Goal: Task Accomplishment & Management: Use online tool/utility

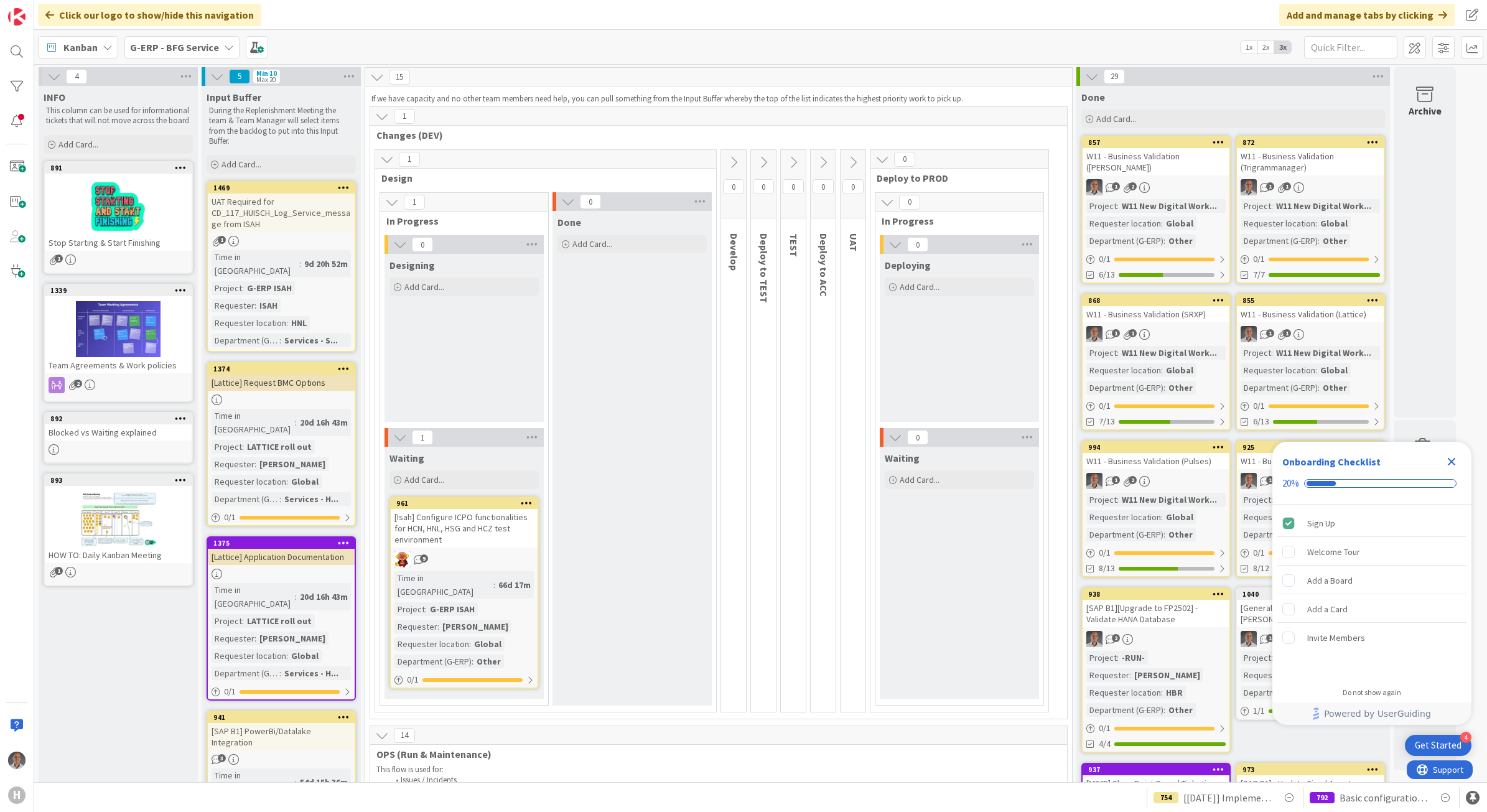
click at [187, 47] on b "G-ERP - BFG Service" at bounding box center [174, 47] width 89 height 12
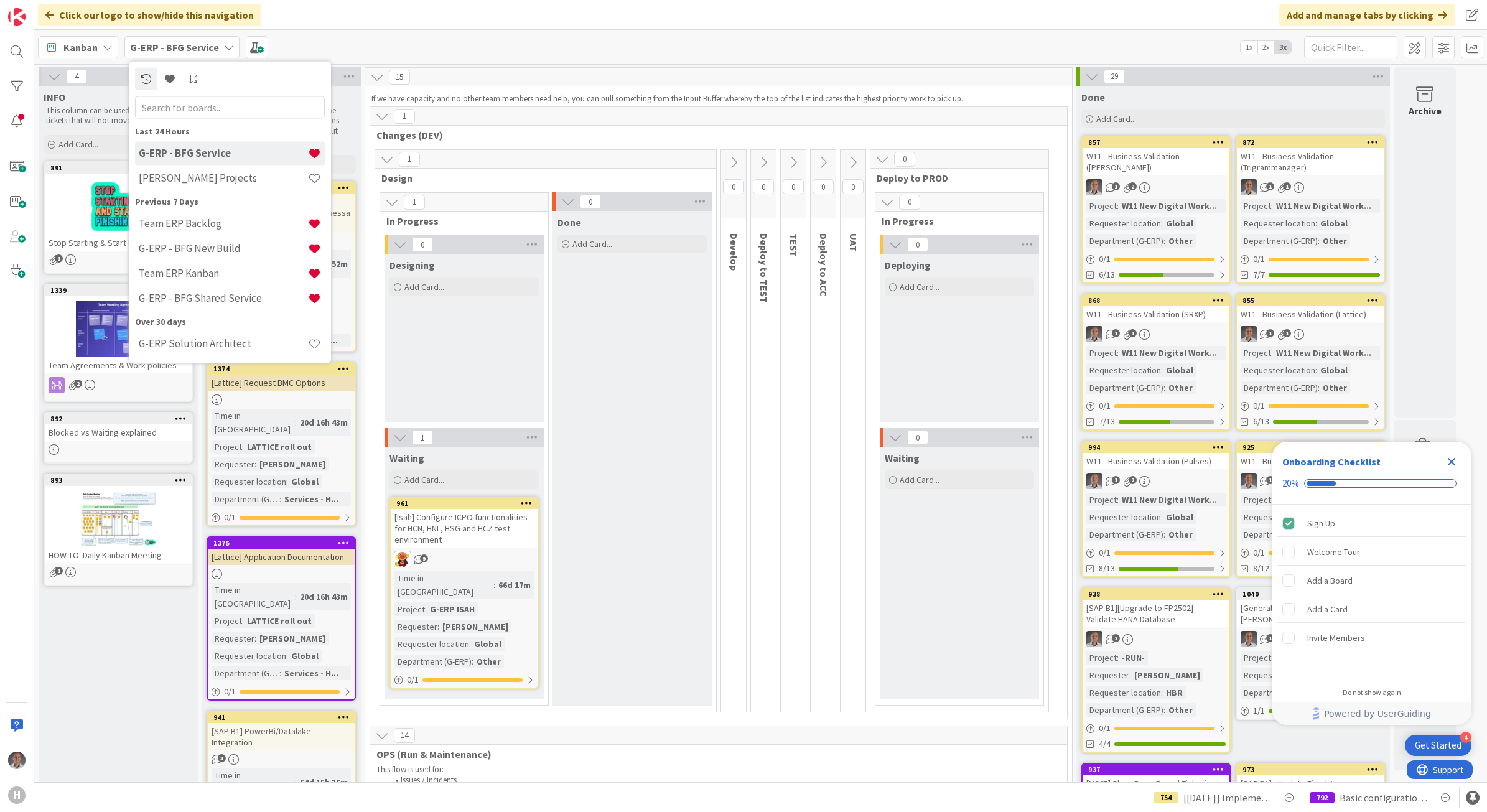
click at [451, 45] on div "Kanban G-ERP - BFG Service Last 24 Hours G-ERP - BFG Service Huisman Projects P…" at bounding box center [760, 46] width 1453 height 34
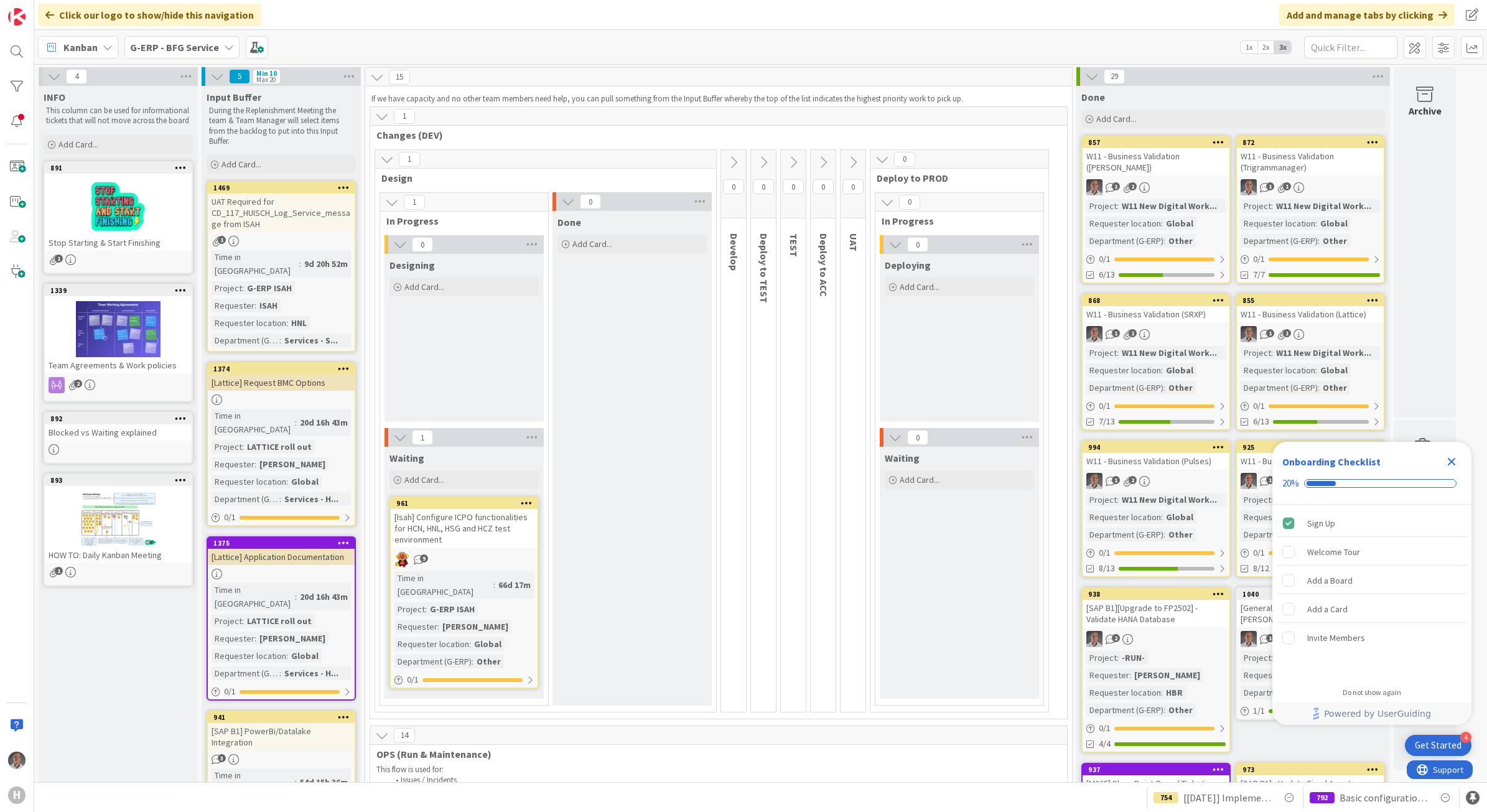
click at [1457, 462] on icon "Close Checklist" at bounding box center [1452, 462] width 15 height 15
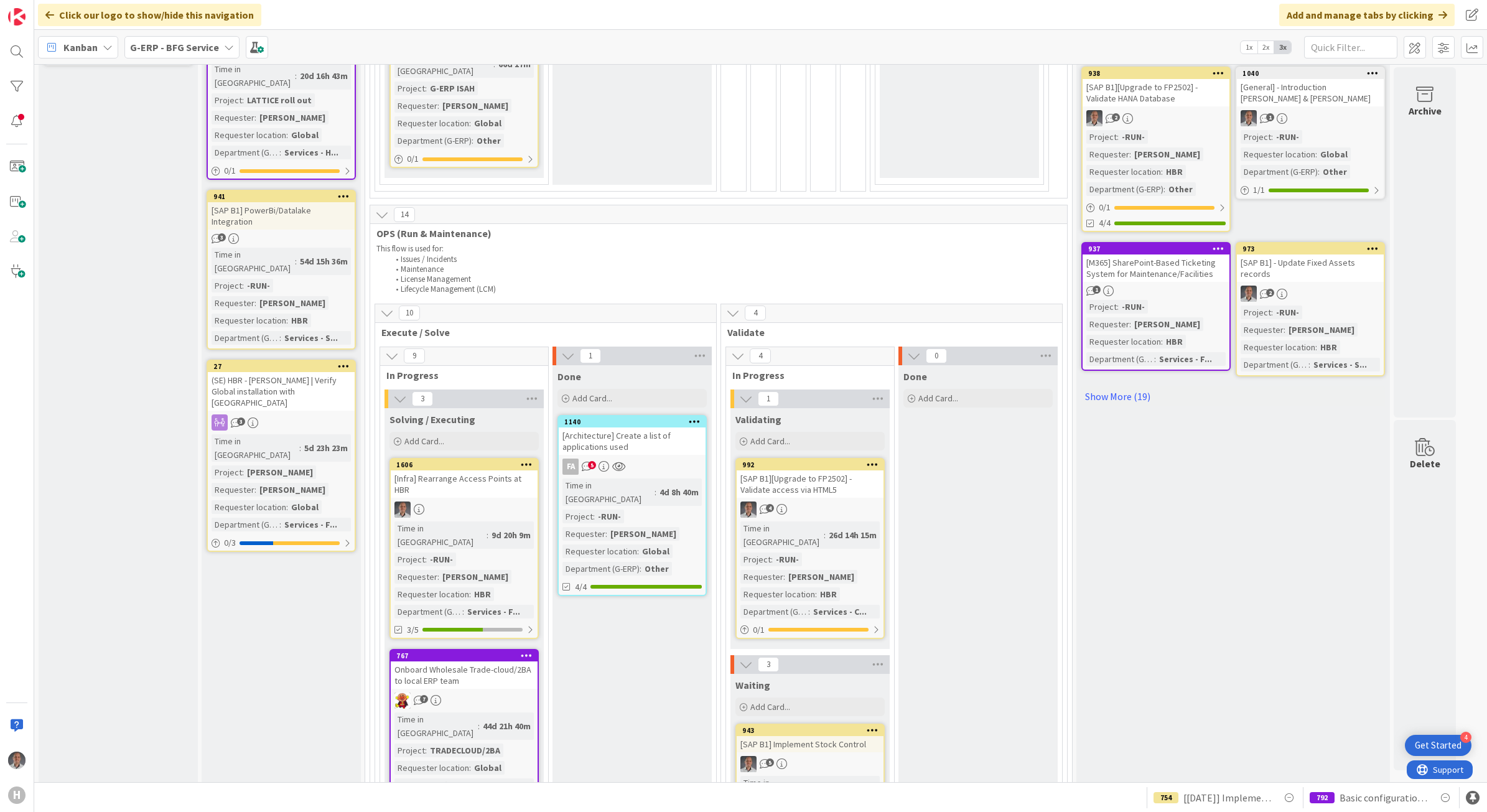
scroll to position [406, 0]
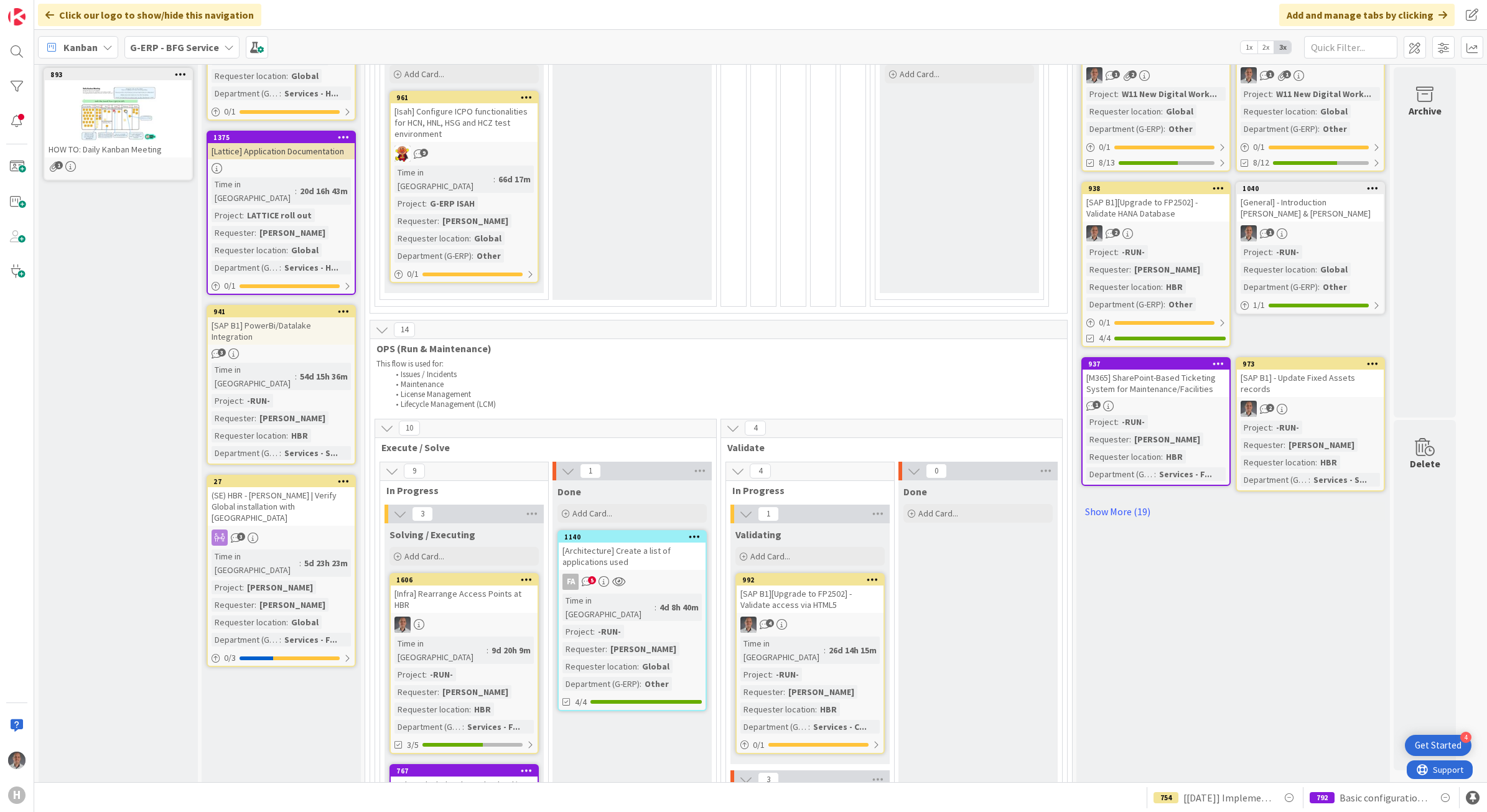
click at [194, 48] on b "G-ERP - BFG Service" at bounding box center [174, 47] width 89 height 12
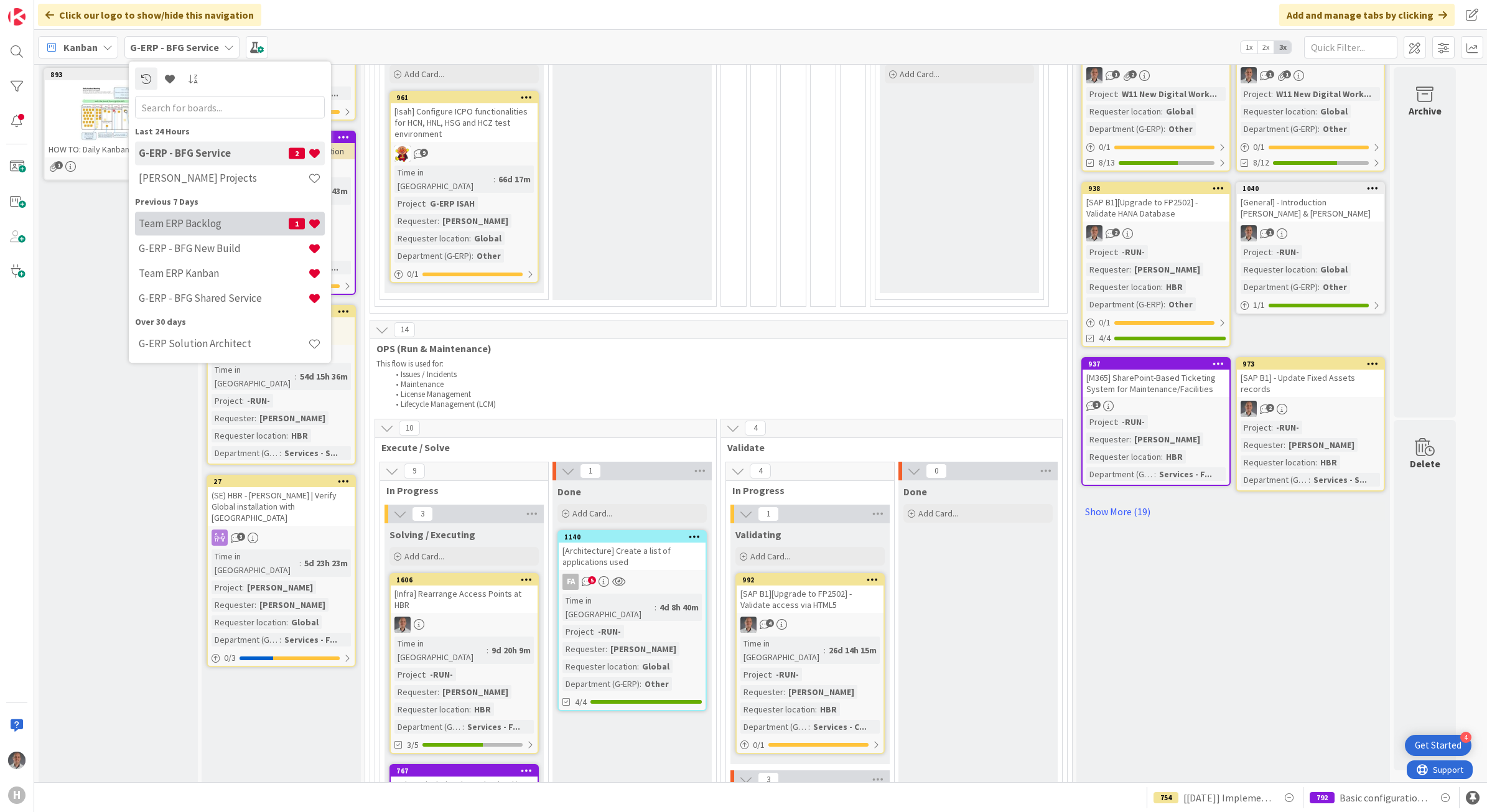
click at [202, 222] on h4 "Team ERP Backlog" at bounding box center [213, 224] width 150 height 12
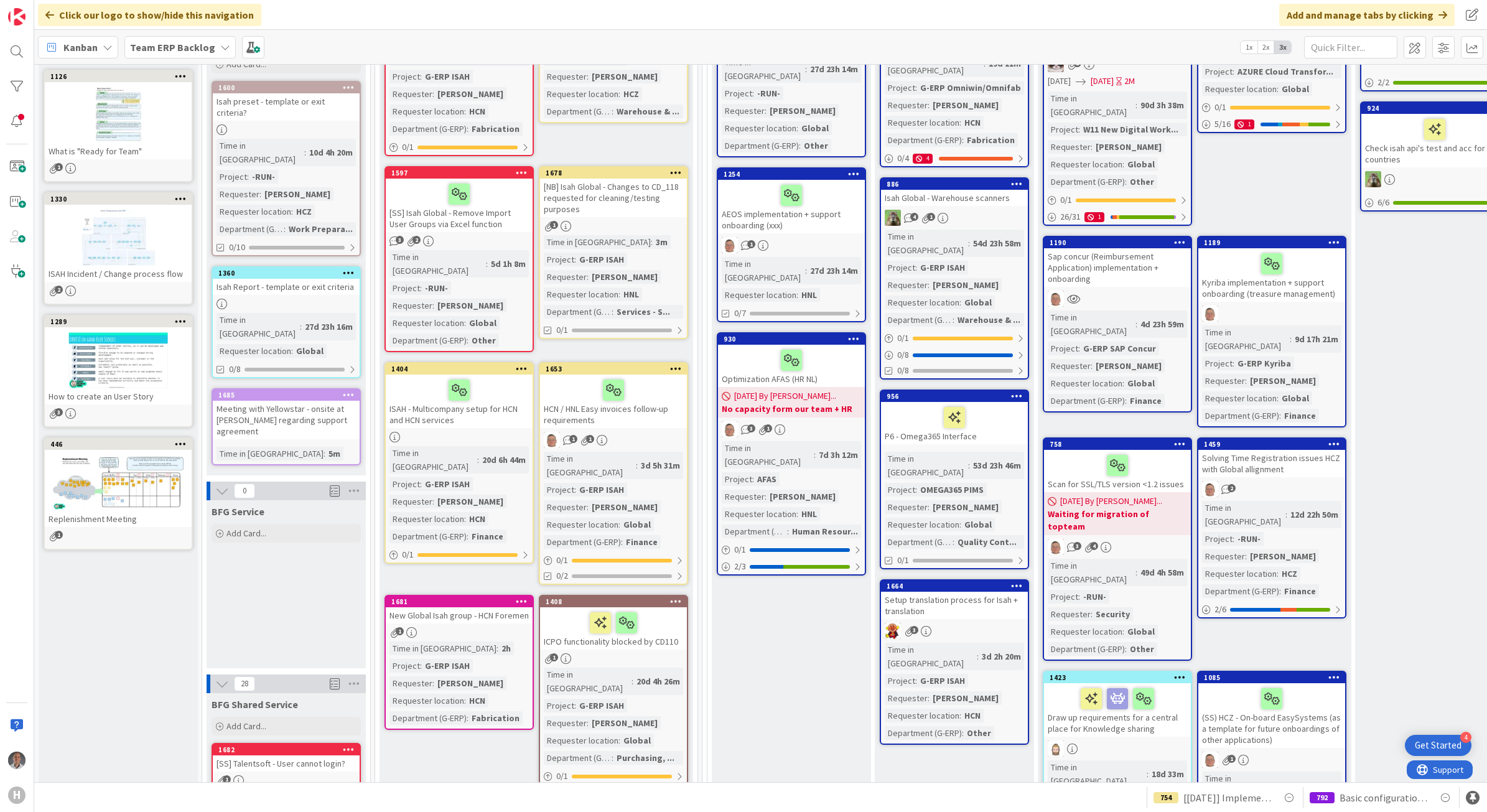
scroll to position [233, 0]
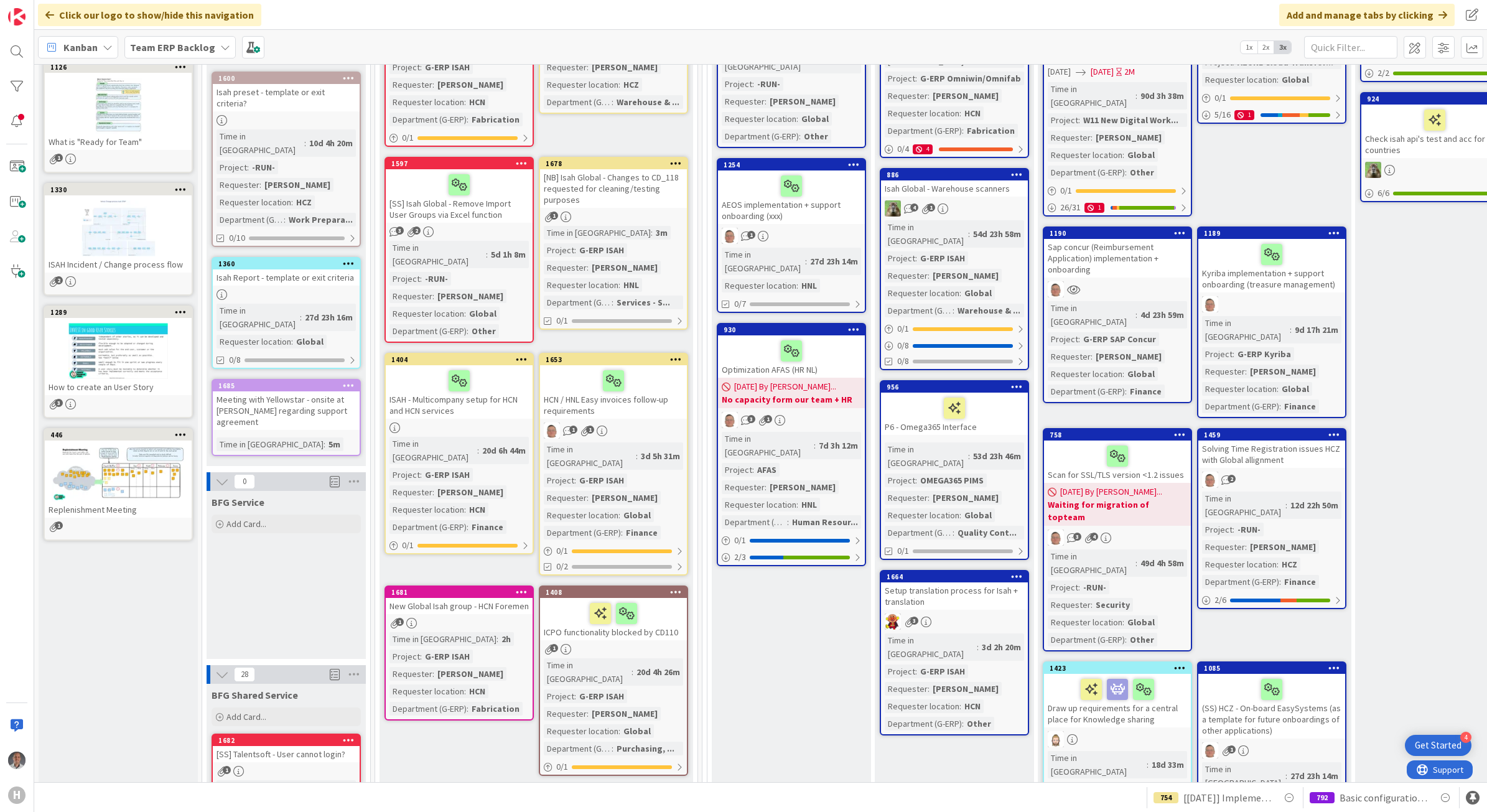
click at [188, 41] on b "Team ERP Backlog" at bounding box center [172, 47] width 85 height 12
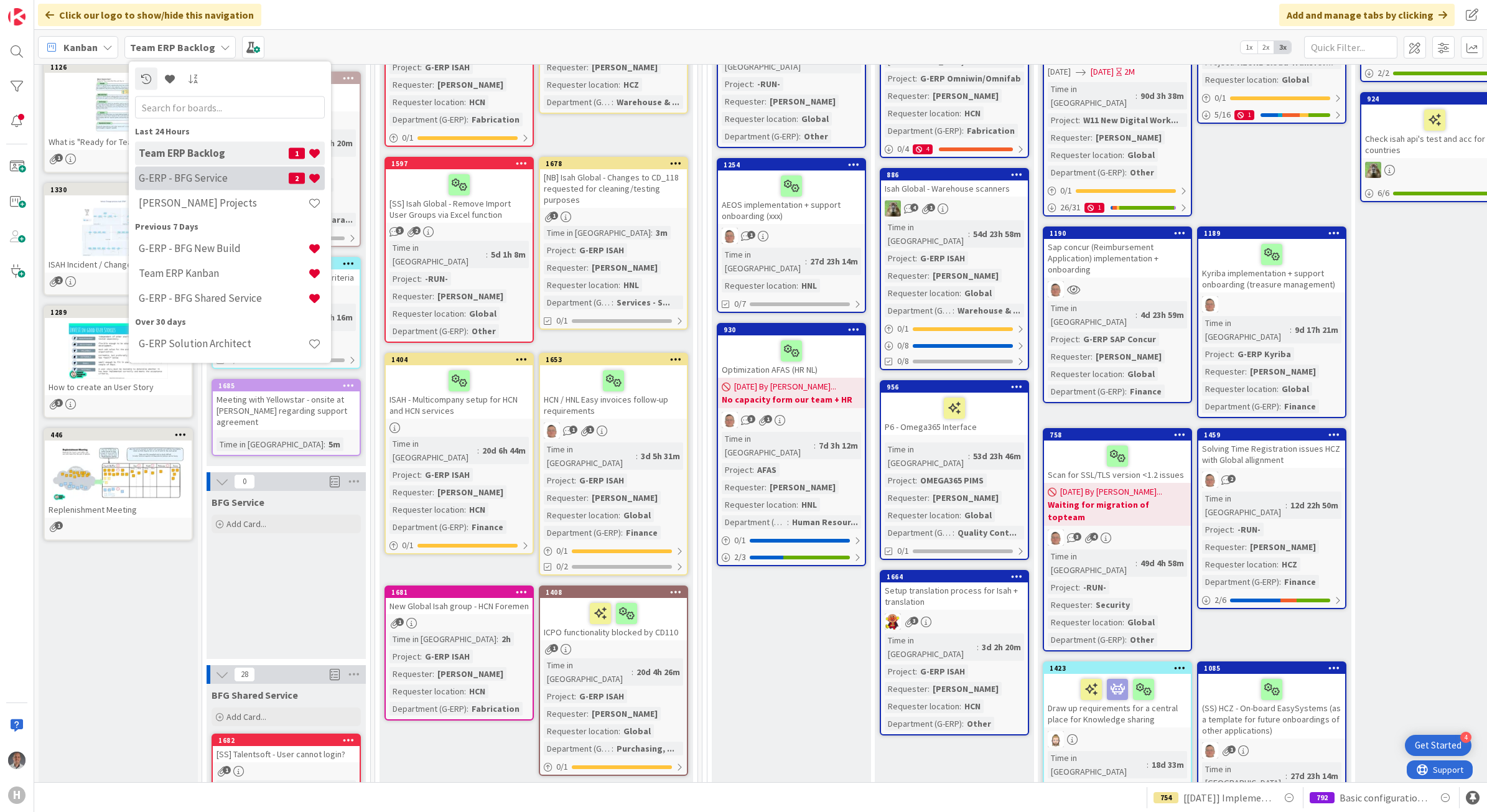
click at [223, 177] on h4 "G-ERP - BFG Service" at bounding box center [213, 178] width 150 height 12
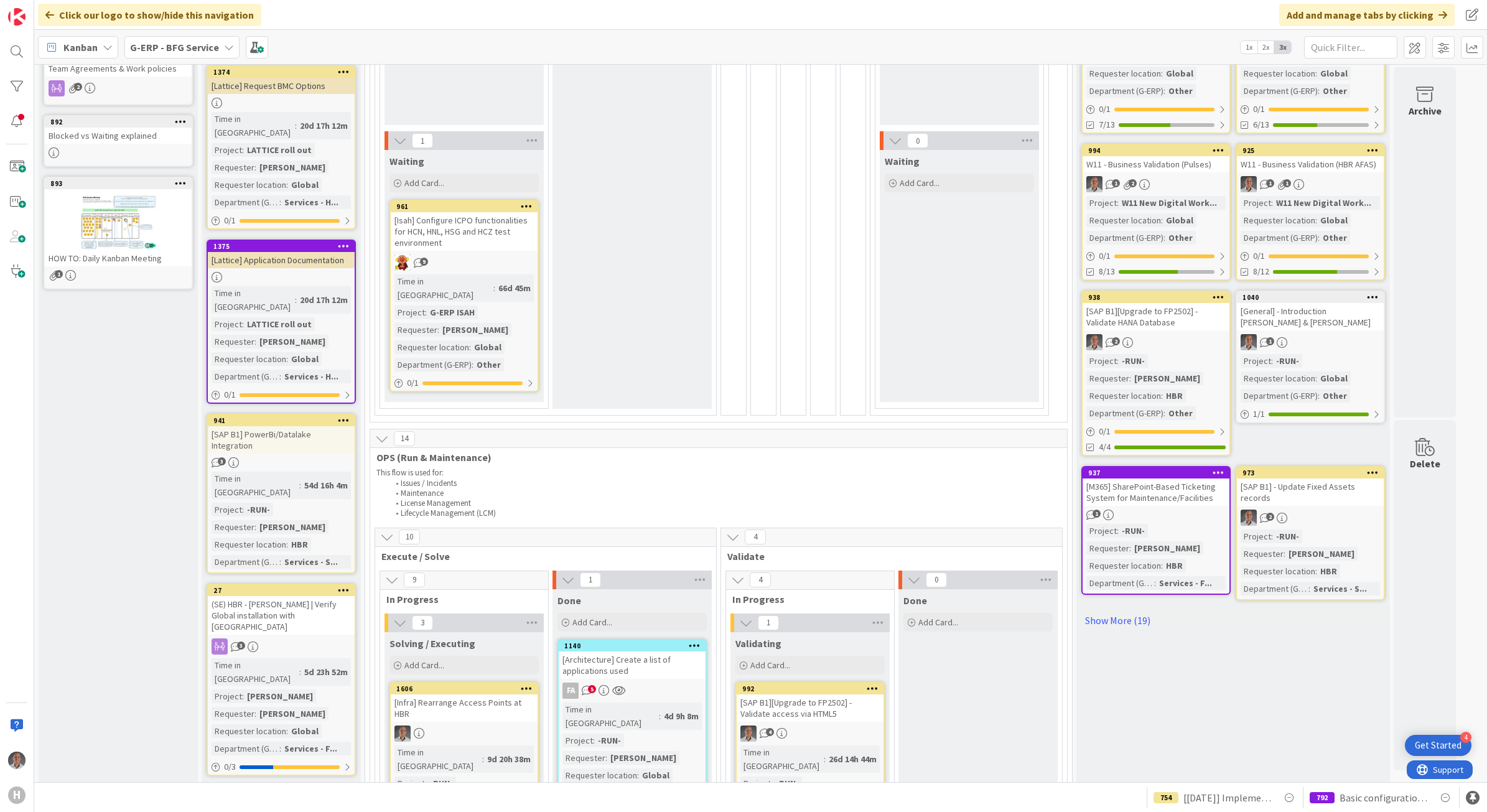
scroll to position [78, 0]
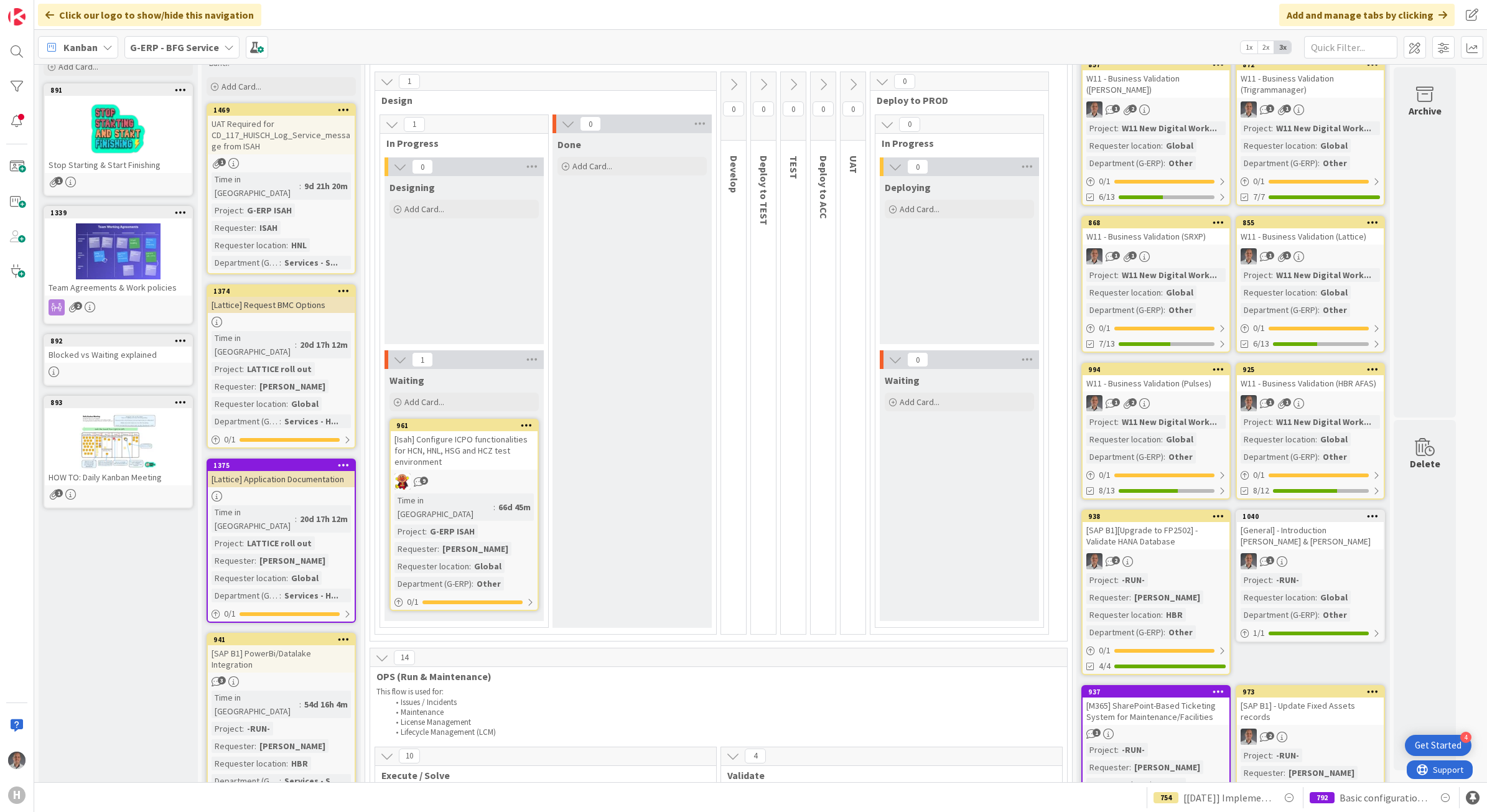
click at [213, 59] on div "Kanban G-ERP - BFG Service 1x 2x 3x" at bounding box center [760, 46] width 1453 height 34
click at [210, 53] on span "G-ERP - BFG Service" at bounding box center [174, 48] width 89 height 15
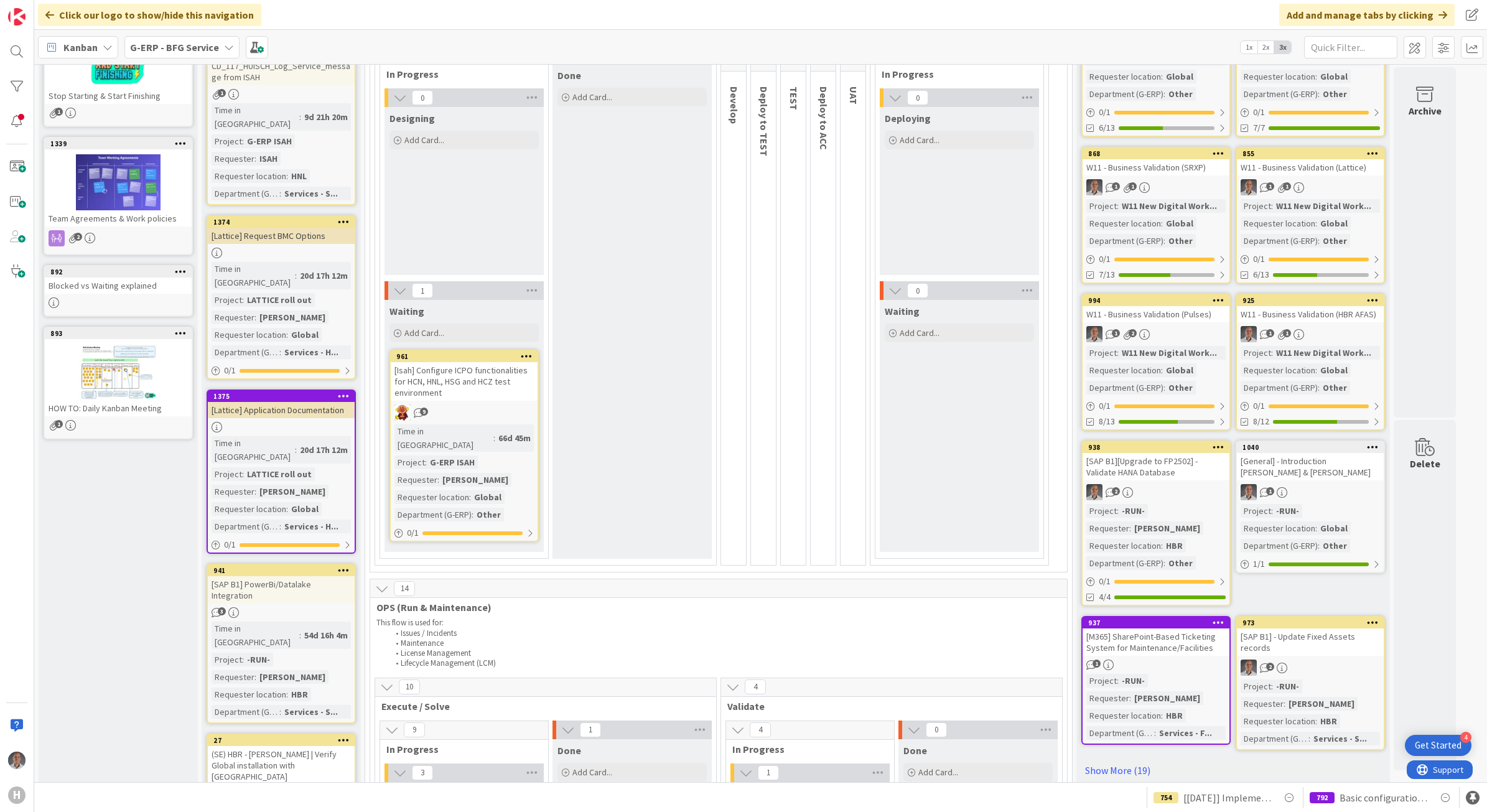
scroll to position [0, 0]
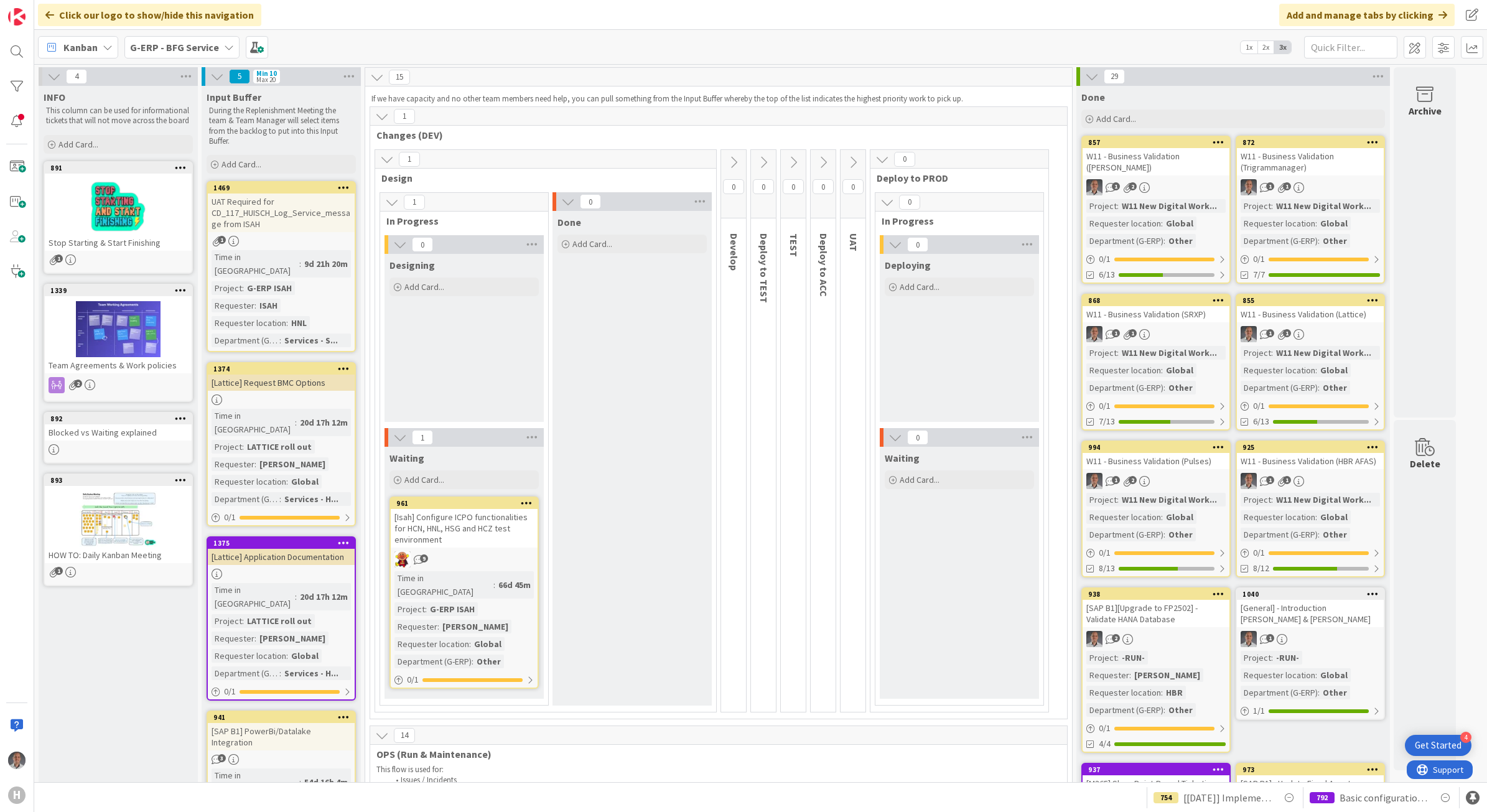
click at [219, 40] on div "G-ERP - BFG Service" at bounding box center [182, 47] width 115 height 22
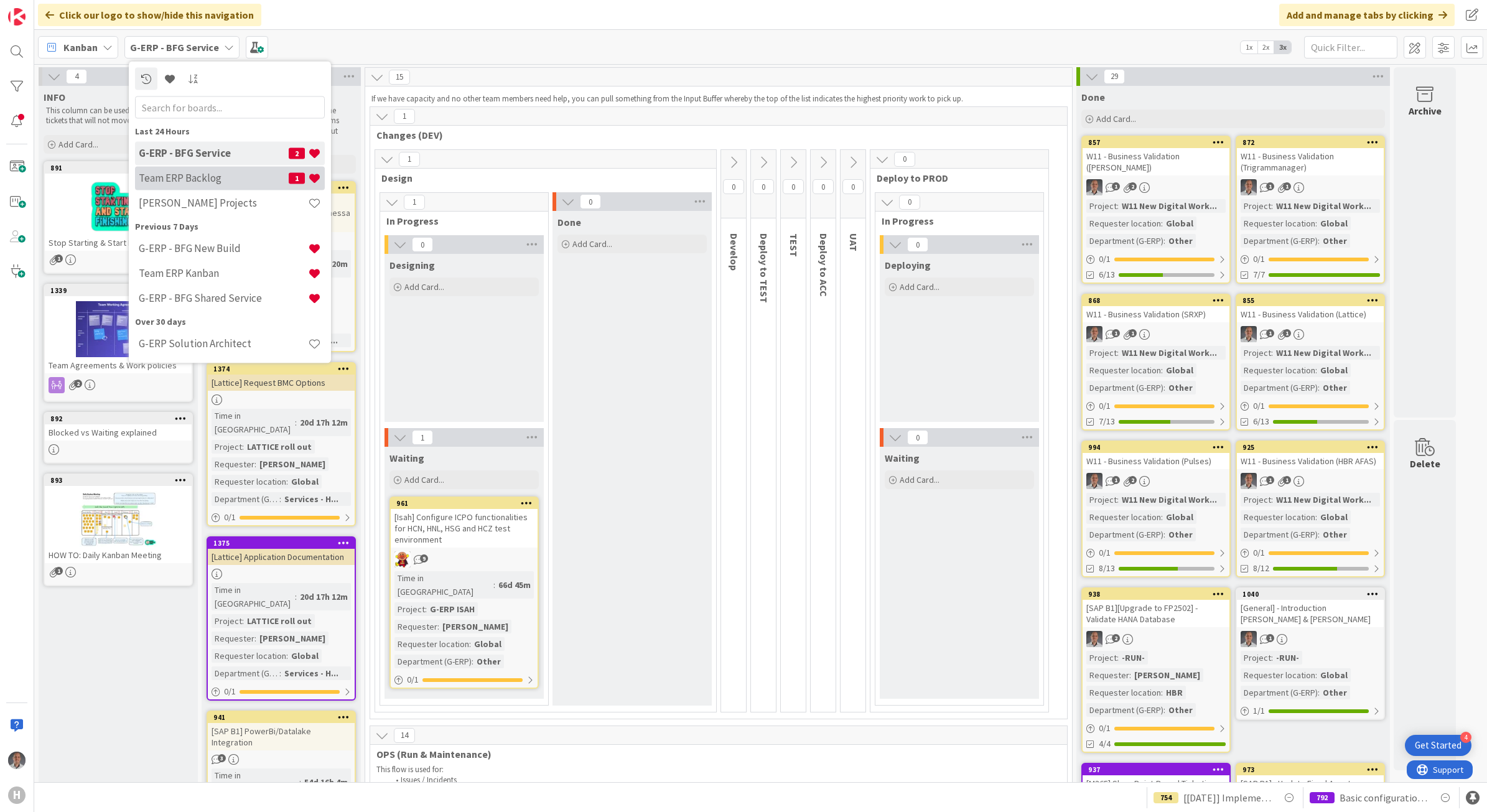
click at [224, 173] on h4 "Team ERP Backlog" at bounding box center [213, 178] width 150 height 12
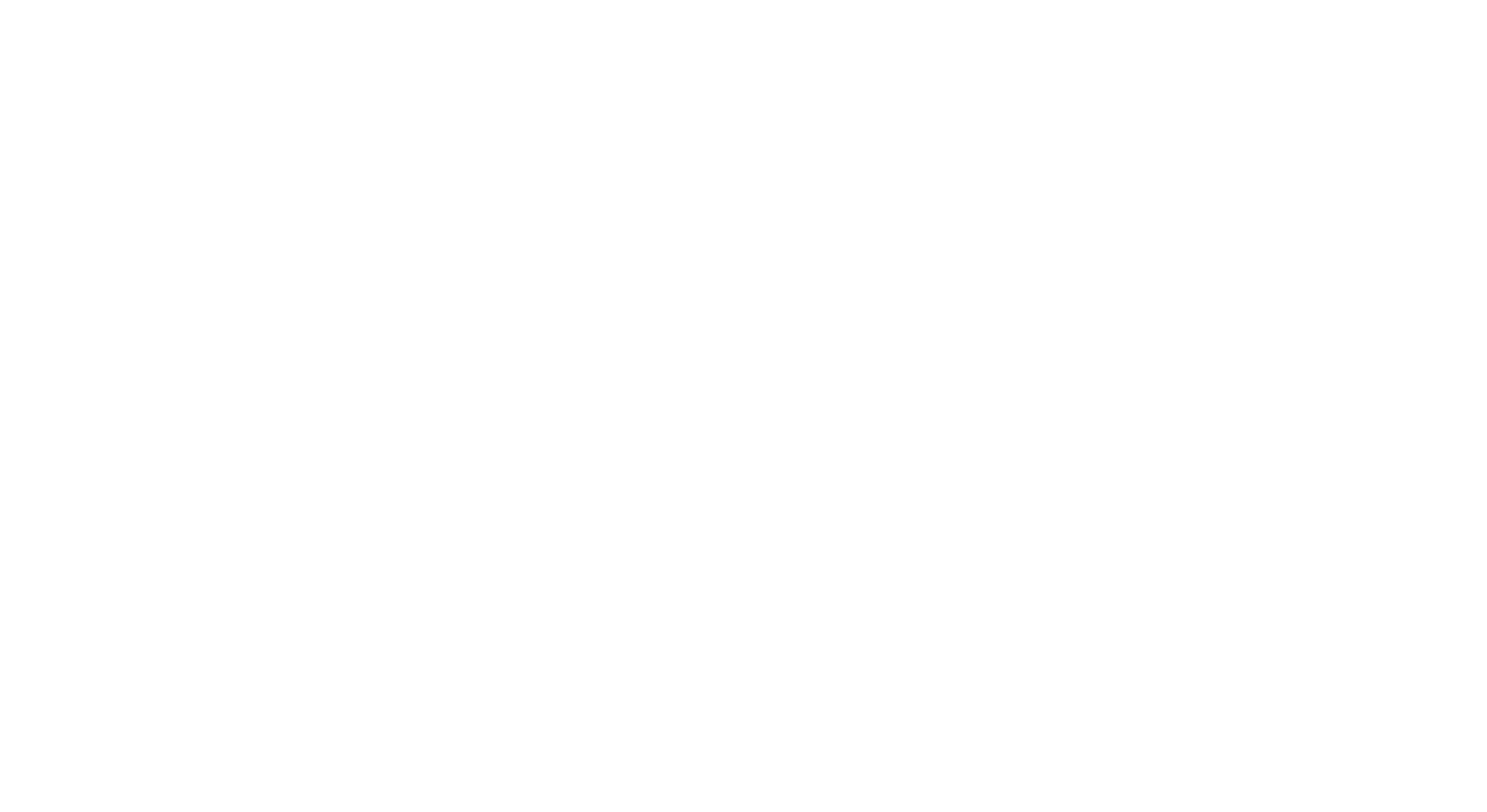
click at [464, 477] on div at bounding box center [744, 406] width 1487 height 812
click at [902, 235] on div at bounding box center [744, 406] width 1487 height 812
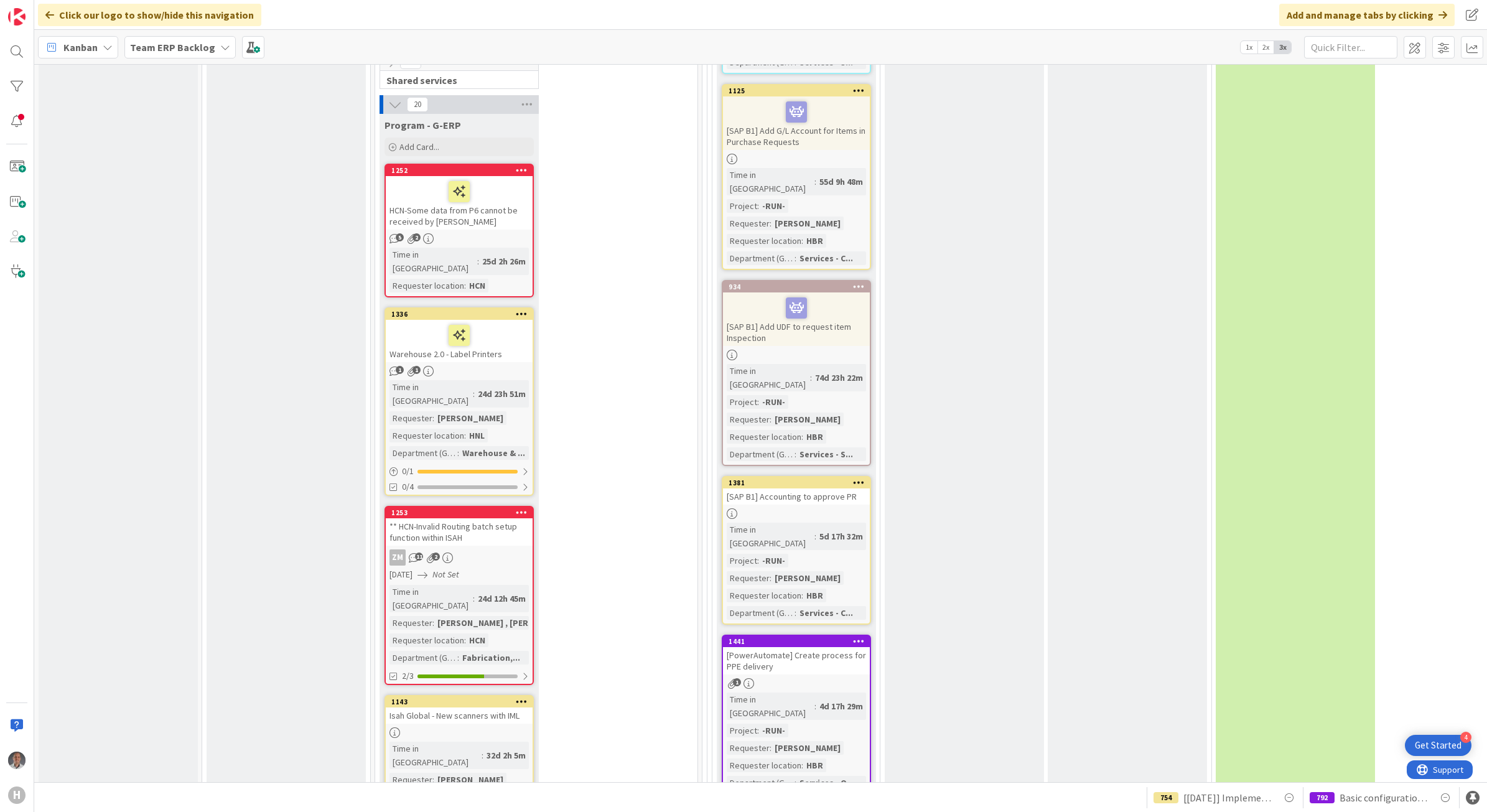
scroll to position [4433, 0]
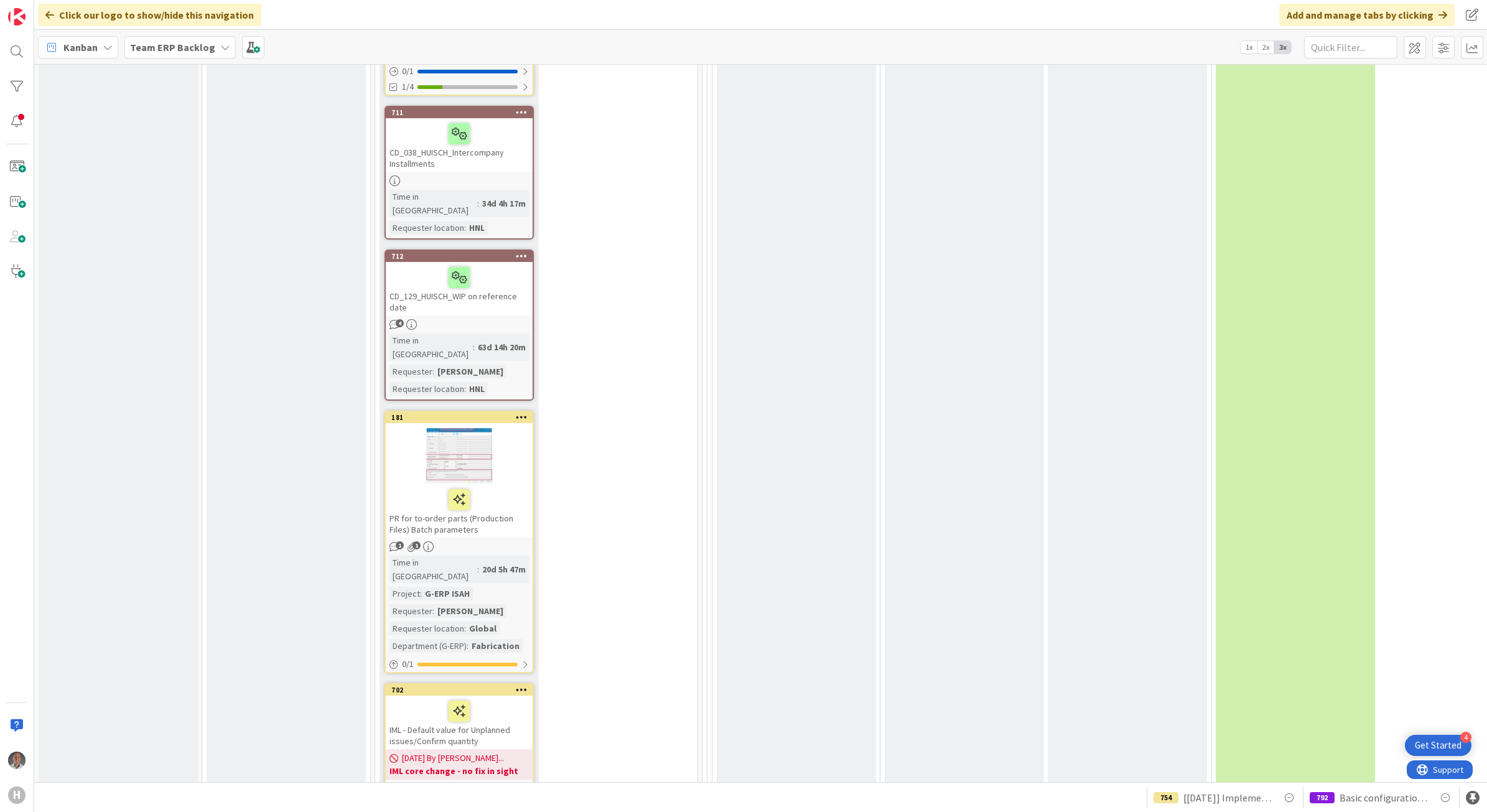
scroll to position [7262, 0]
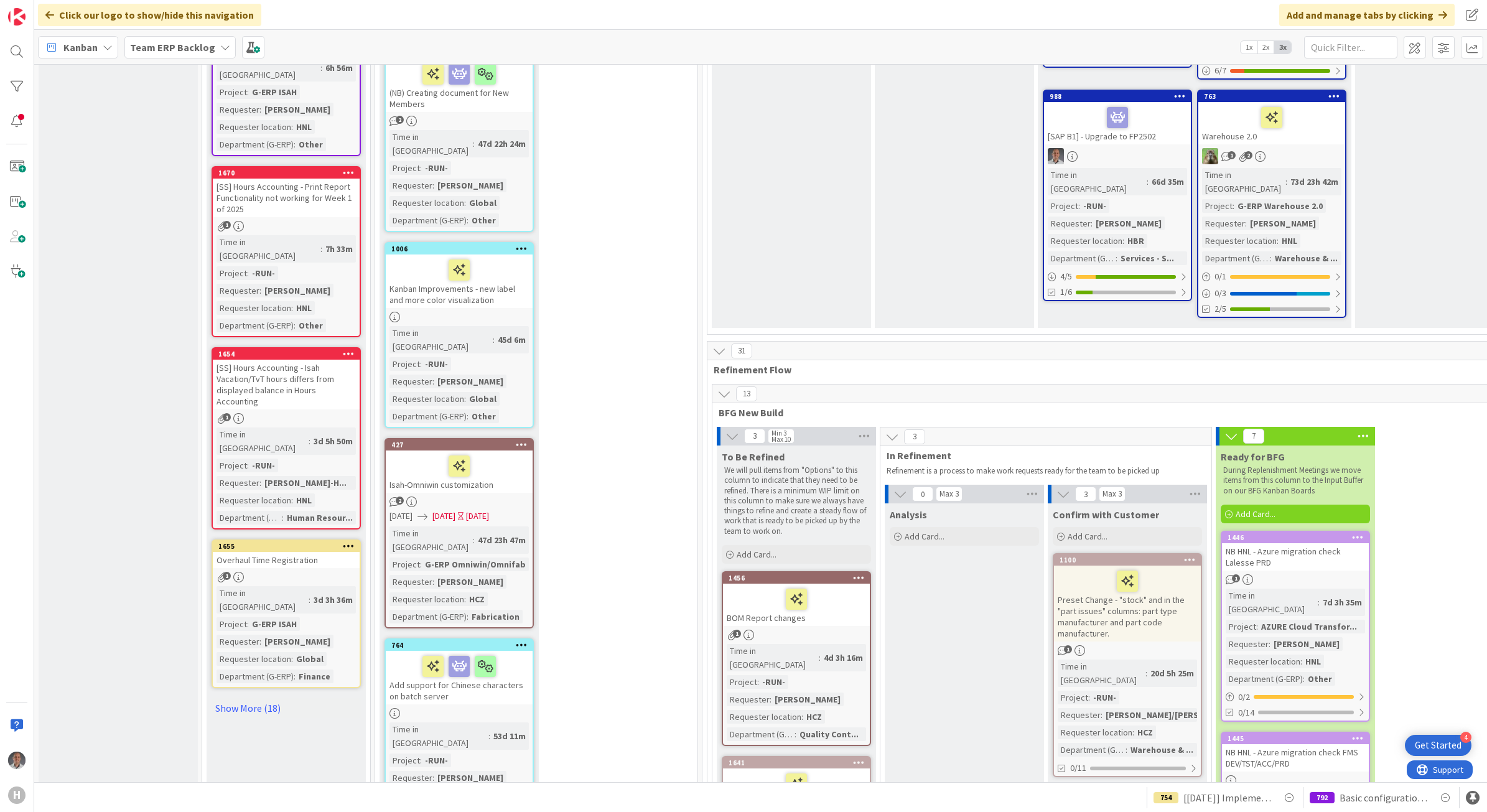
scroll to position [2022, 0]
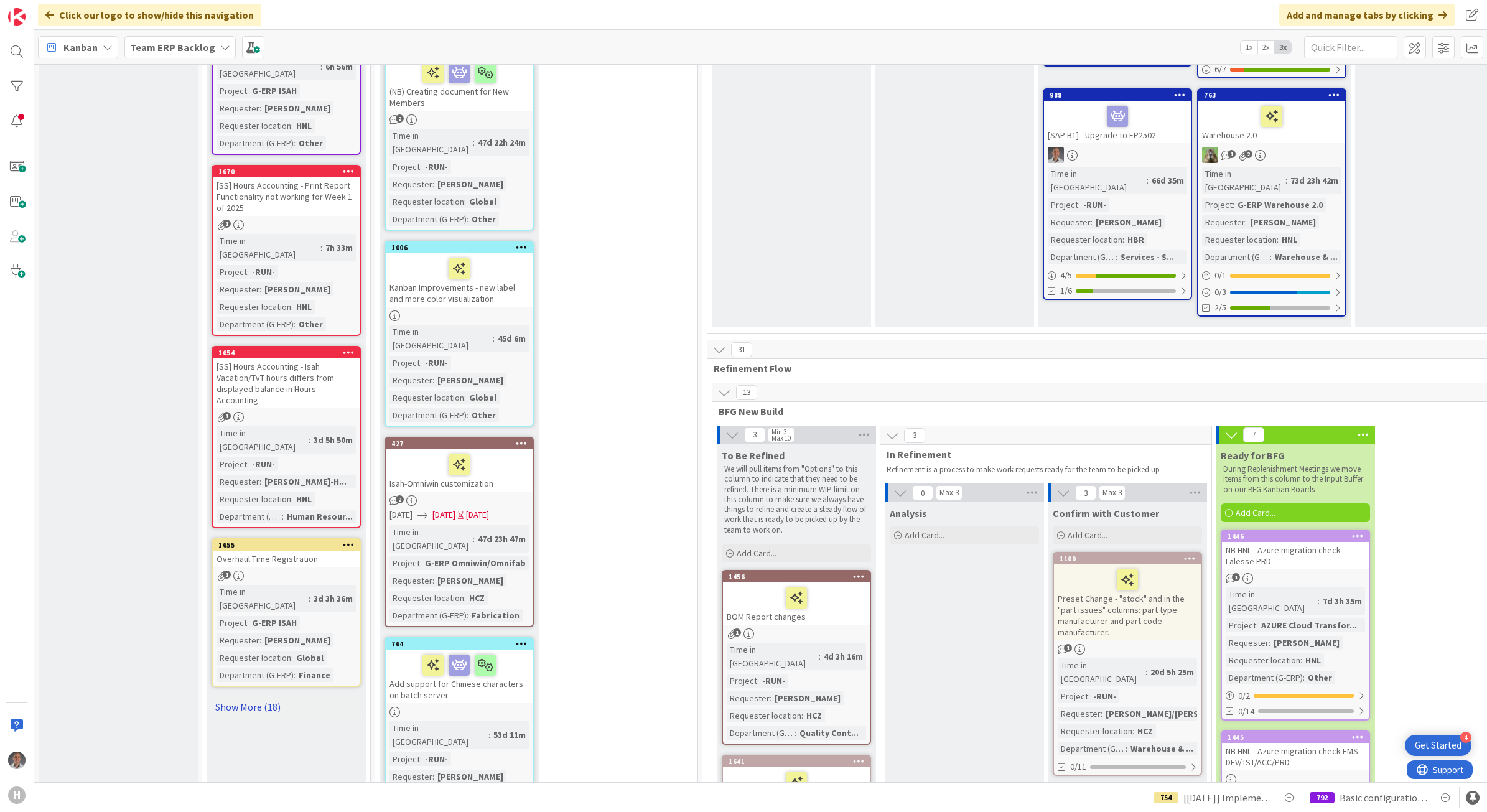
click at [251, 697] on link "Show More (18)" at bounding box center [287, 707] width 150 height 20
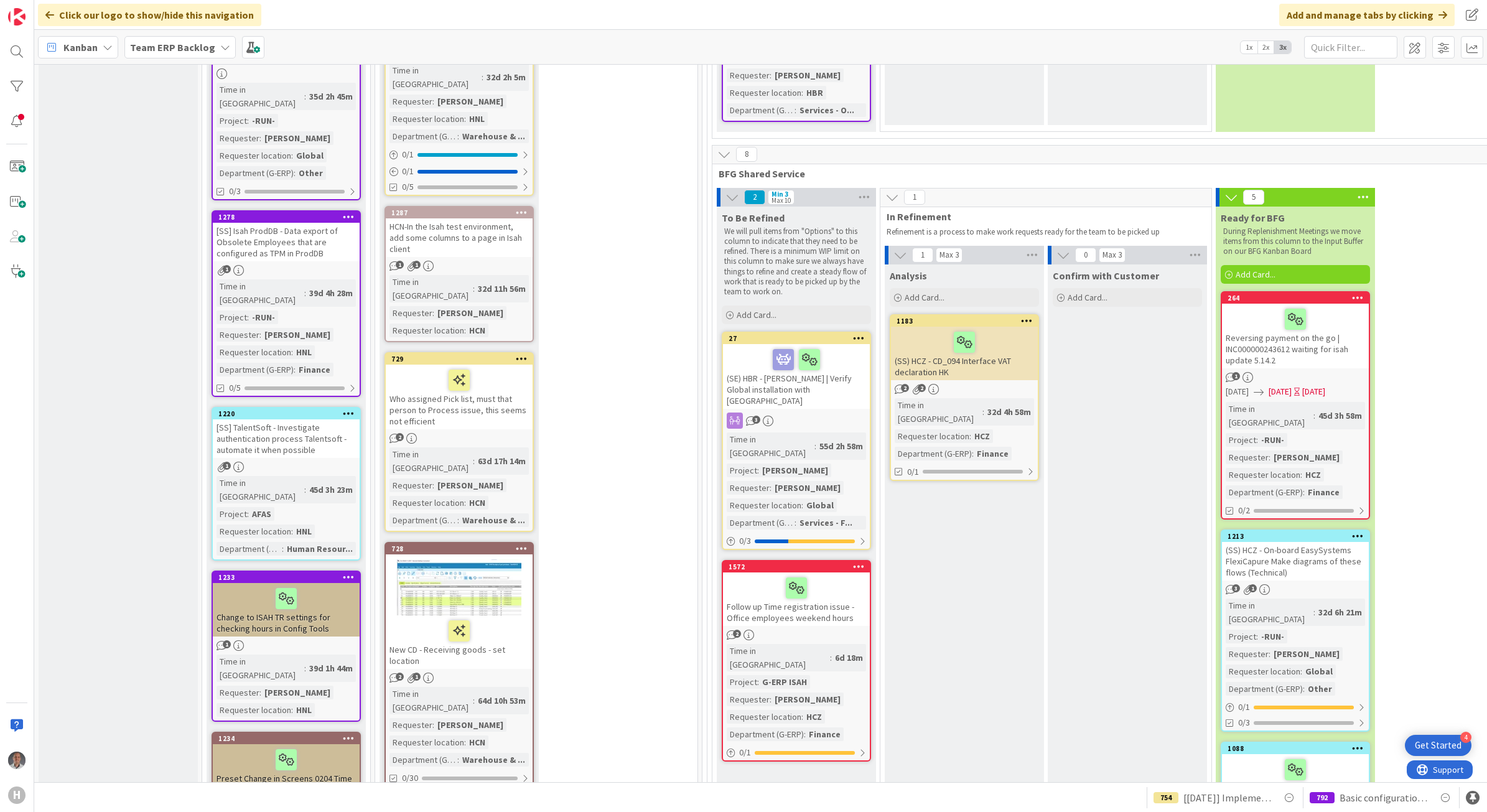
scroll to position [5055, 0]
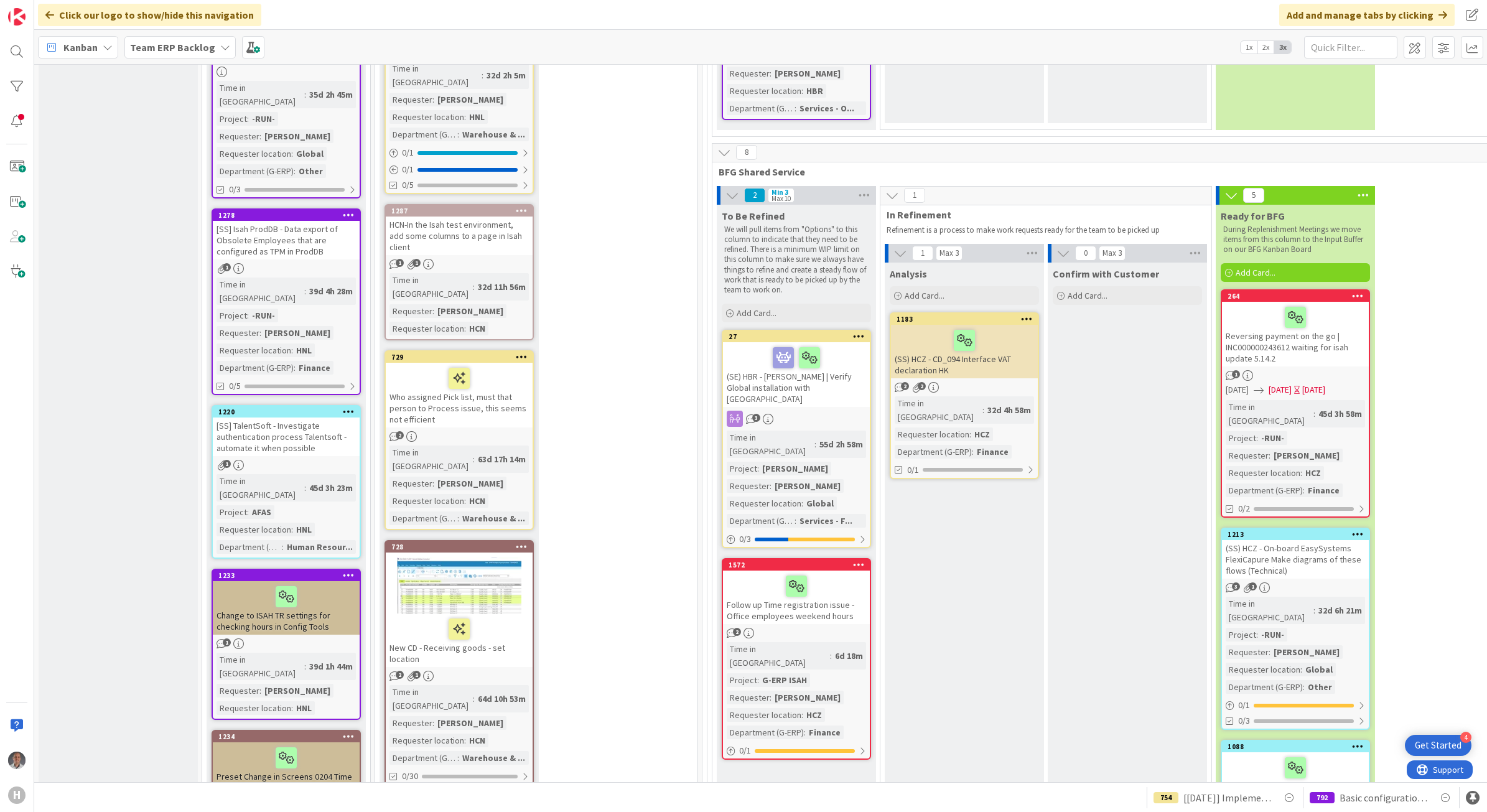
click at [197, 52] on b "Team ERP Backlog" at bounding box center [172, 47] width 85 height 12
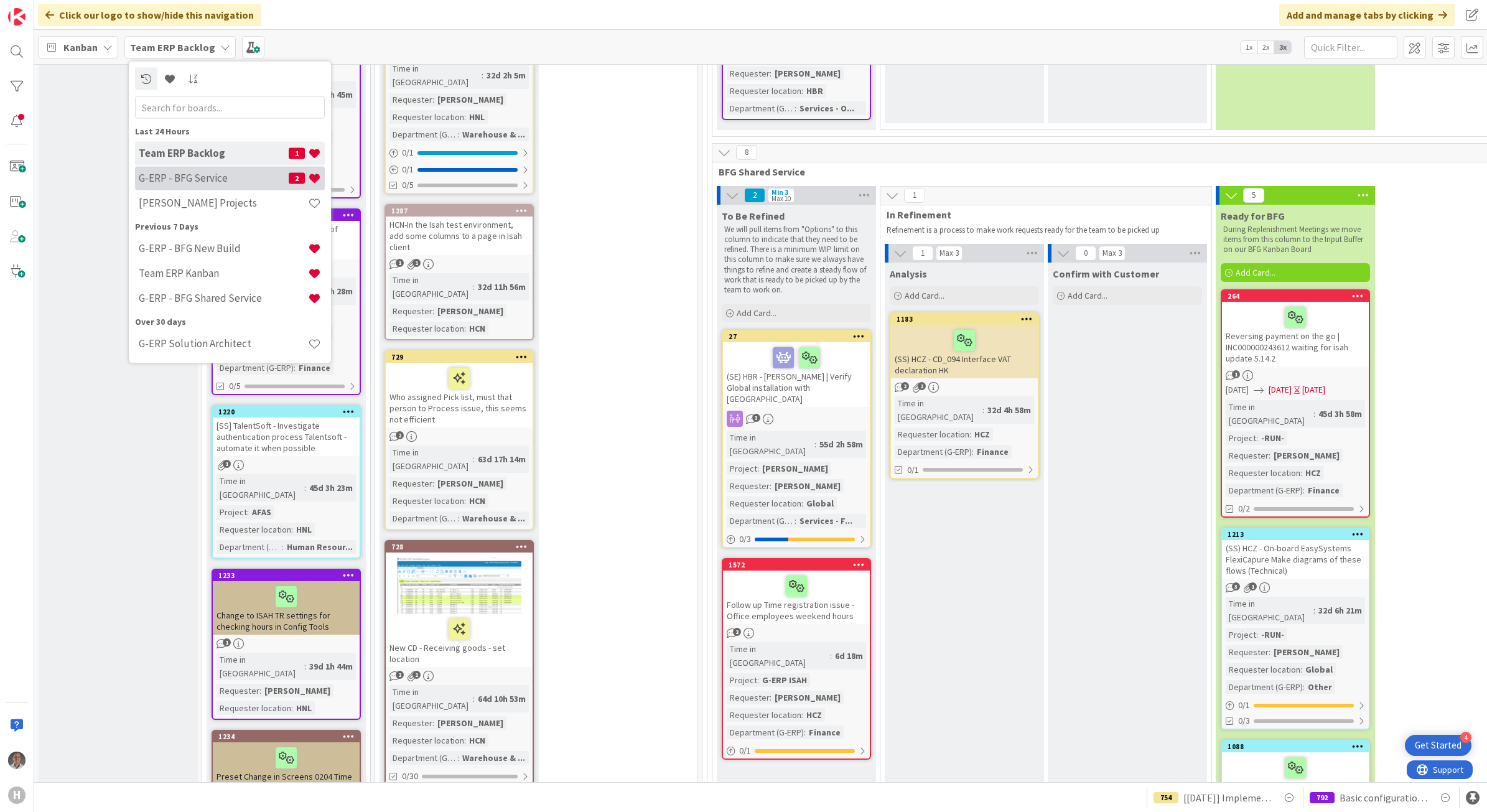
click at [192, 172] on h4 "G-ERP - BFG Service" at bounding box center [213, 178] width 150 height 12
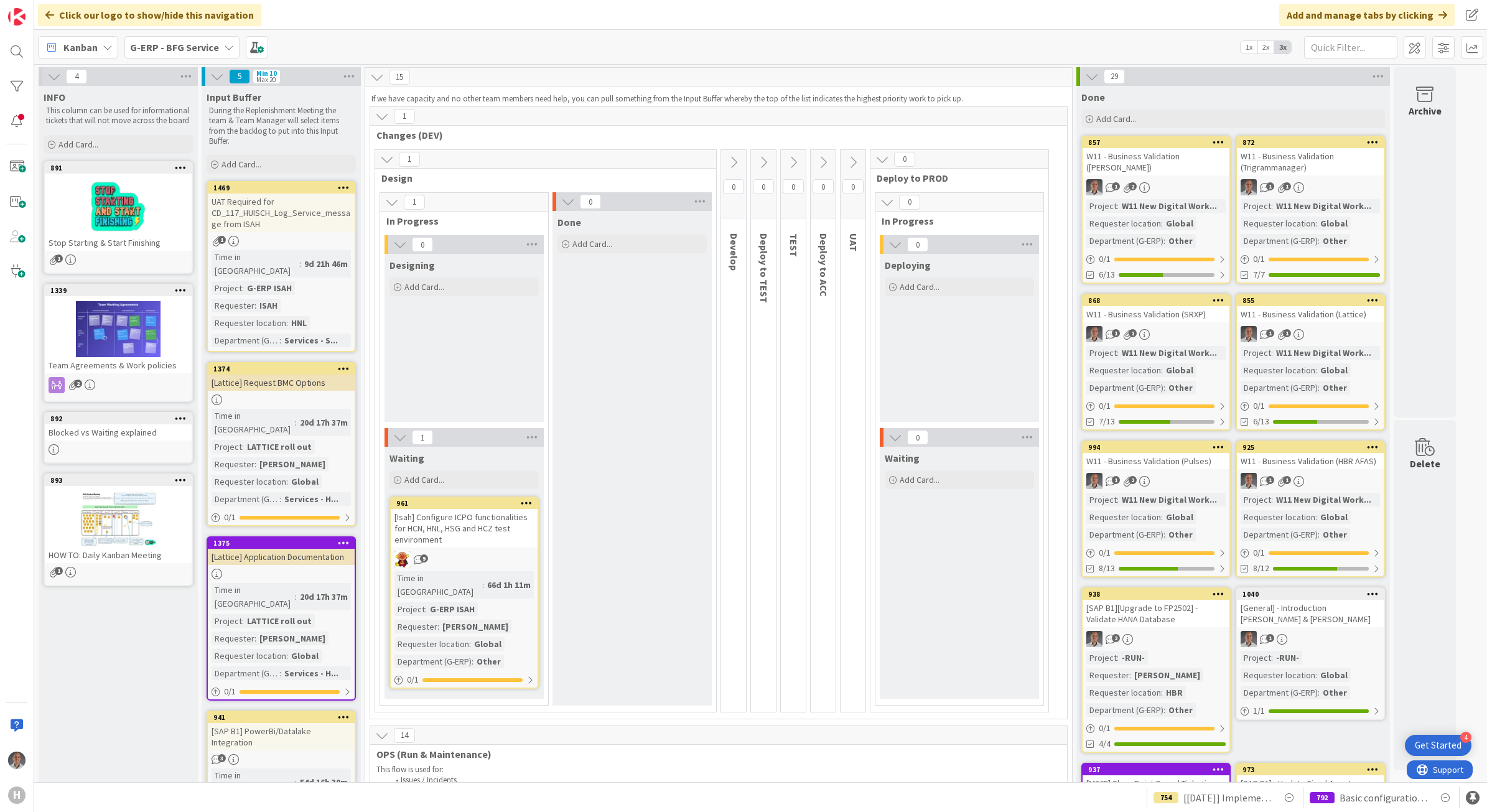
click at [186, 42] on b "G-ERP - BFG Service" at bounding box center [174, 47] width 89 height 12
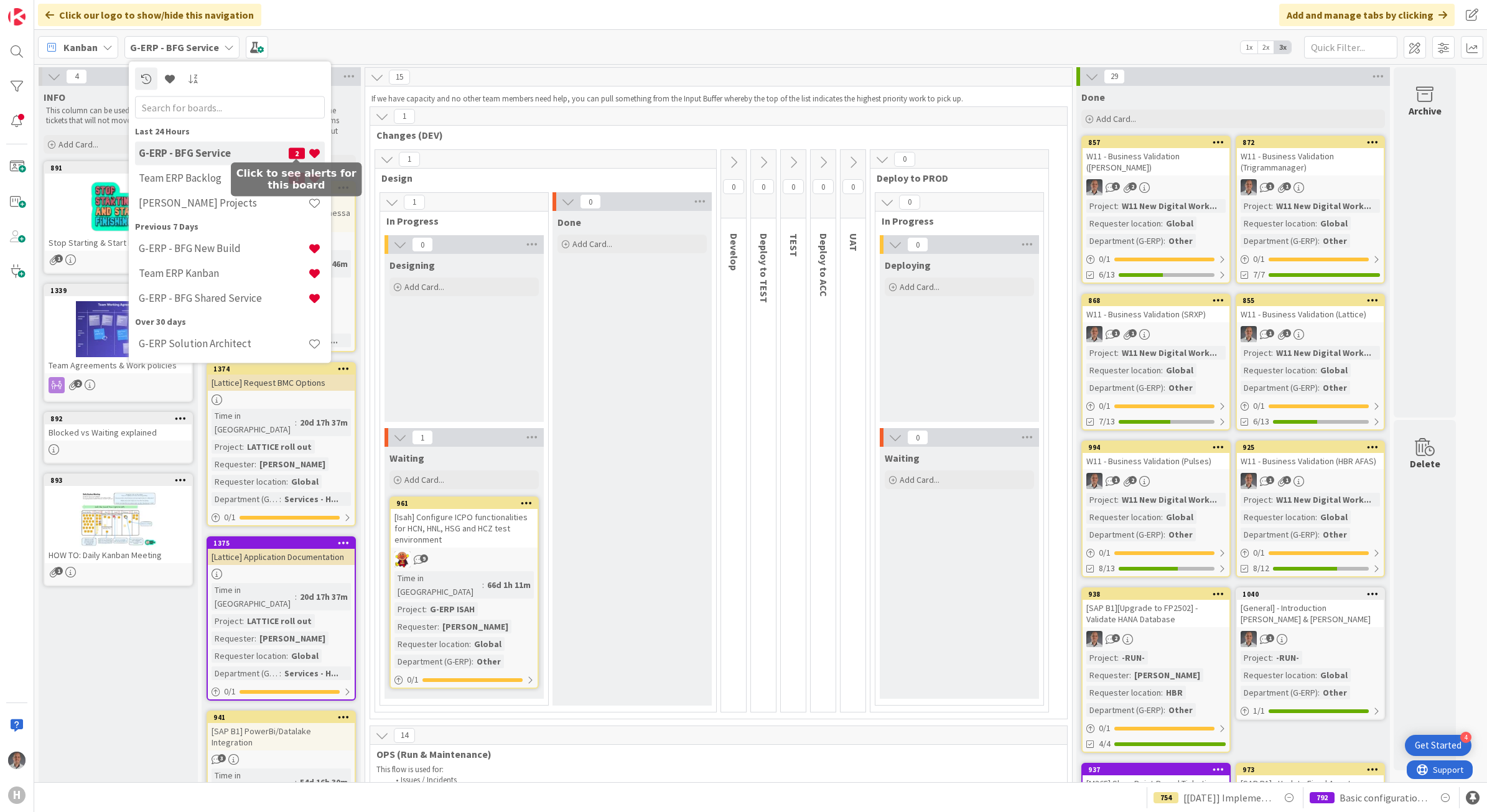
click at [298, 152] on span "2" at bounding box center [296, 153] width 16 height 11
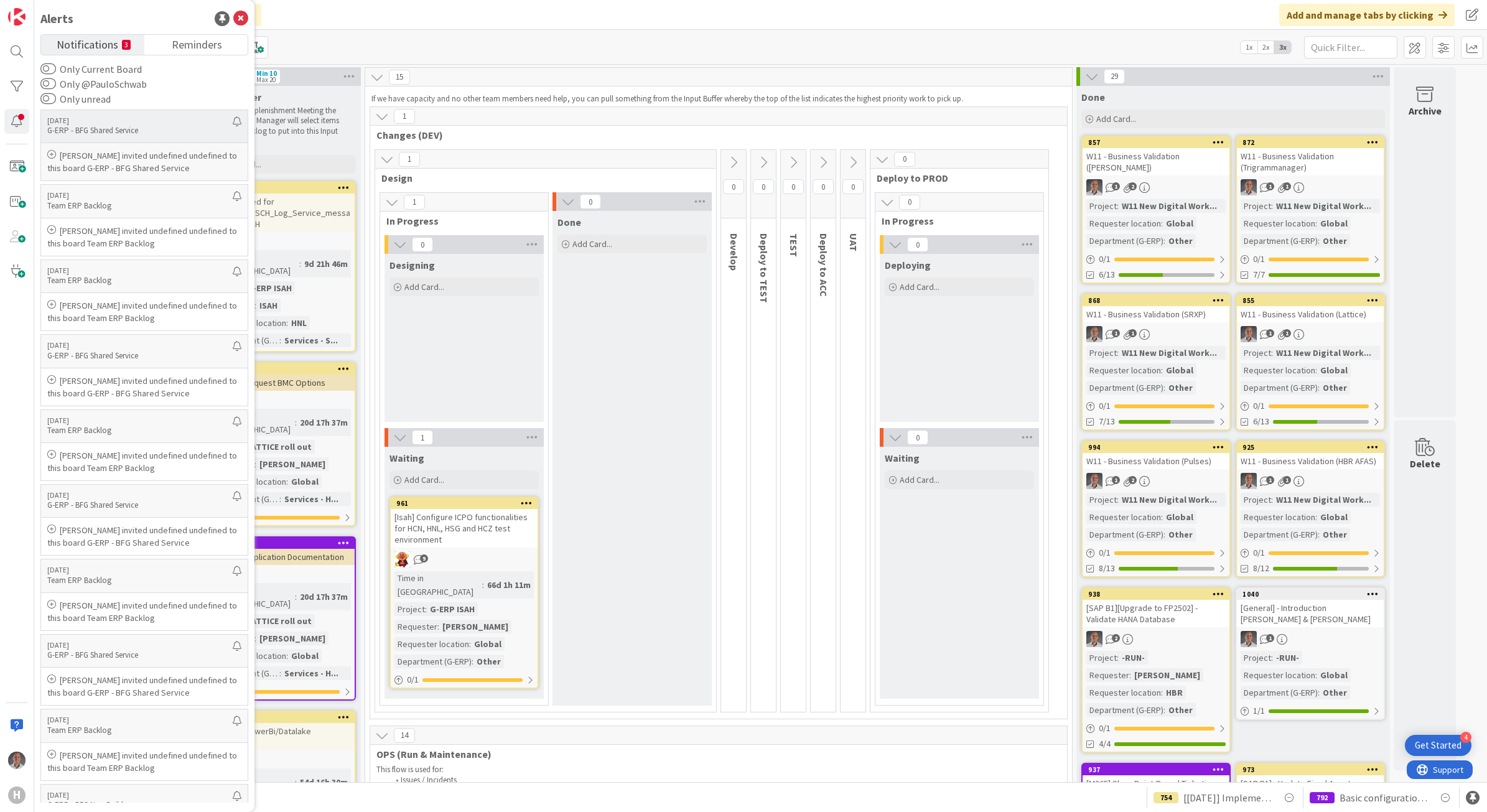
click at [147, 161] on p "[PERSON_NAME] invited undefined undefined to this board G-ERP - BFG Shared Serv…" at bounding box center [144, 162] width 194 height 25
click at [107, 237] on p "[PERSON_NAME] invited undefined undefined to this board Team ERP Backlog" at bounding box center [144, 237] width 194 height 25
click at [129, 175] on div "[PERSON_NAME] invited undefined undefined to this board G-ERP - BFG Shared Serv…" at bounding box center [144, 162] width 206 height 37
click at [122, 40] on small "3" at bounding box center [126, 45] width 9 height 10
click at [181, 52] on span "Reminders" at bounding box center [197, 43] width 51 height 17
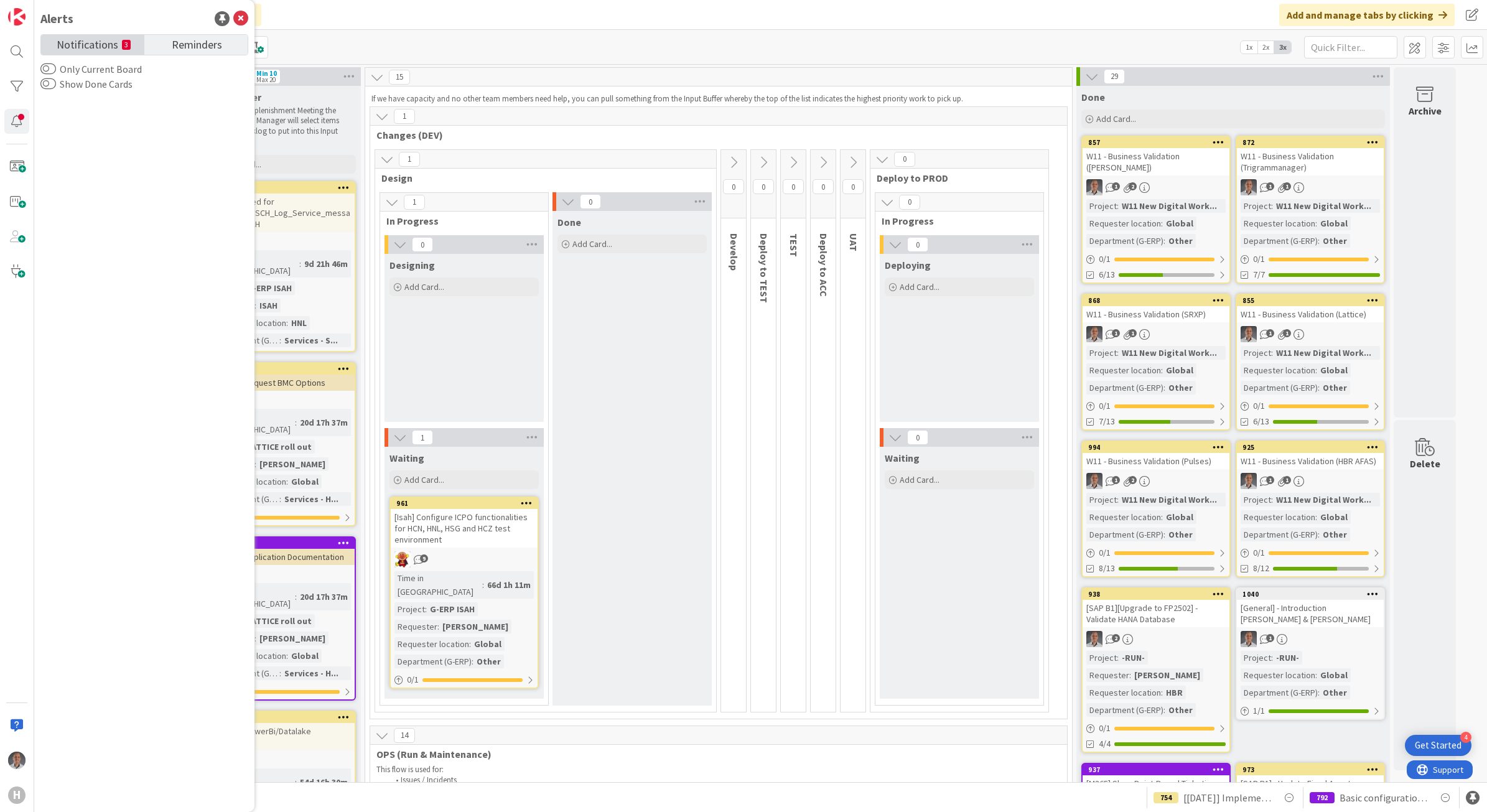
click at [112, 42] on span "Notifications" at bounding box center [87, 43] width 62 height 17
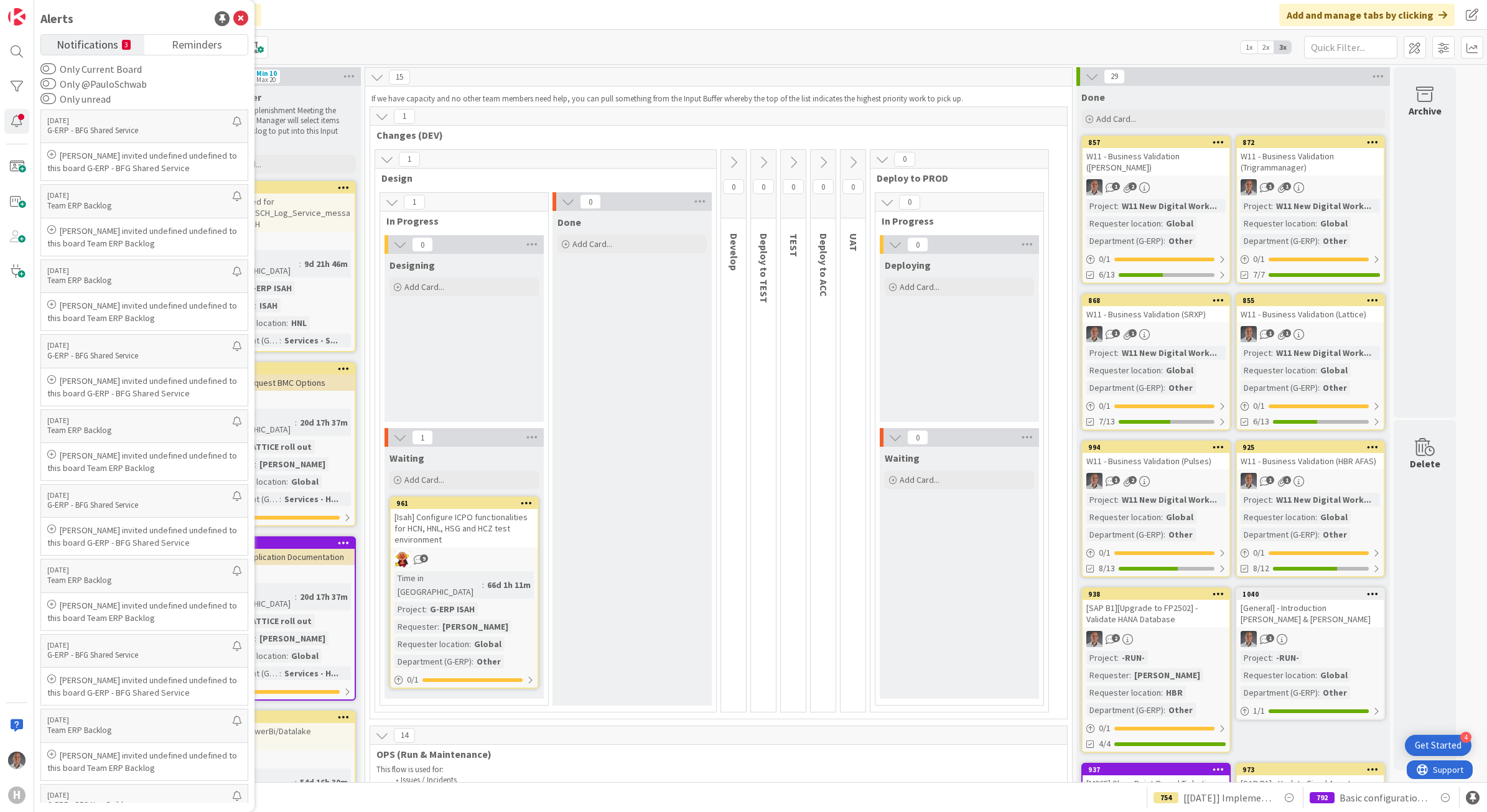
click at [398, 30] on div "Kanban G-ERP - BFG Service 1x 2x 3x" at bounding box center [760, 46] width 1453 height 34
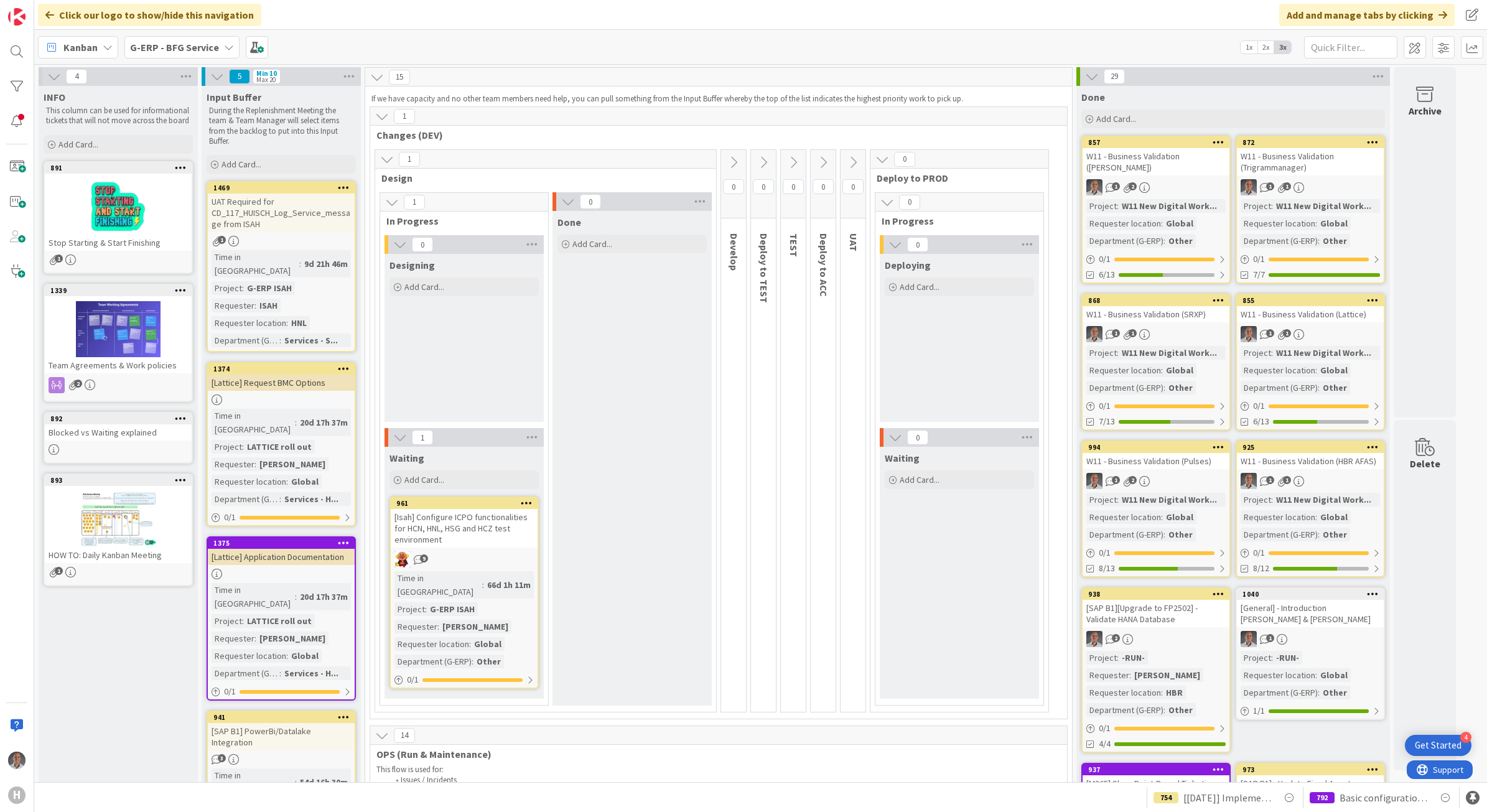
click at [191, 50] on b "G-ERP - BFG Service" at bounding box center [174, 47] width 89 height 12
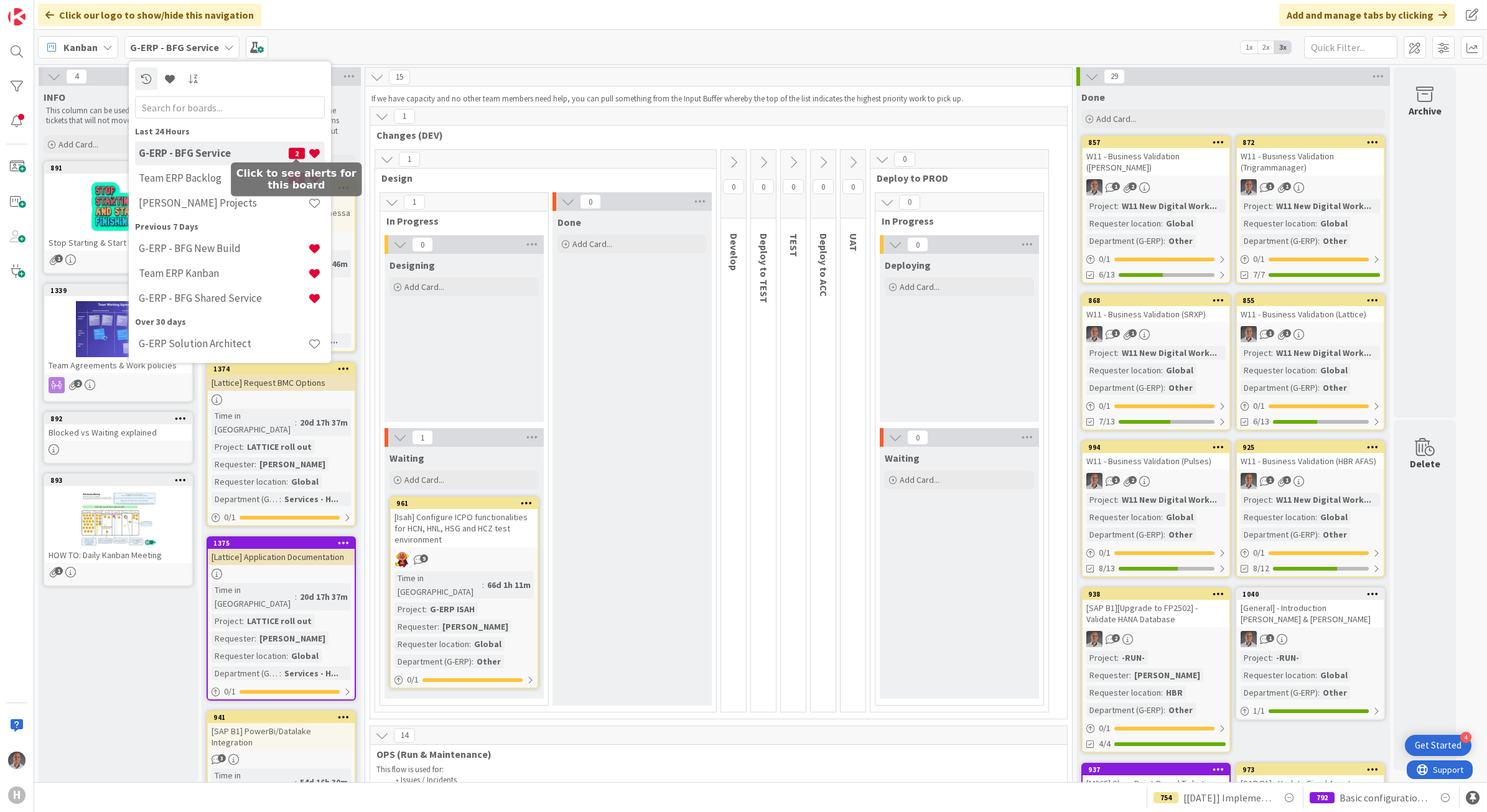
click at [294, 154] on span "2" at bounding box center [296, 153] width 16 height 11
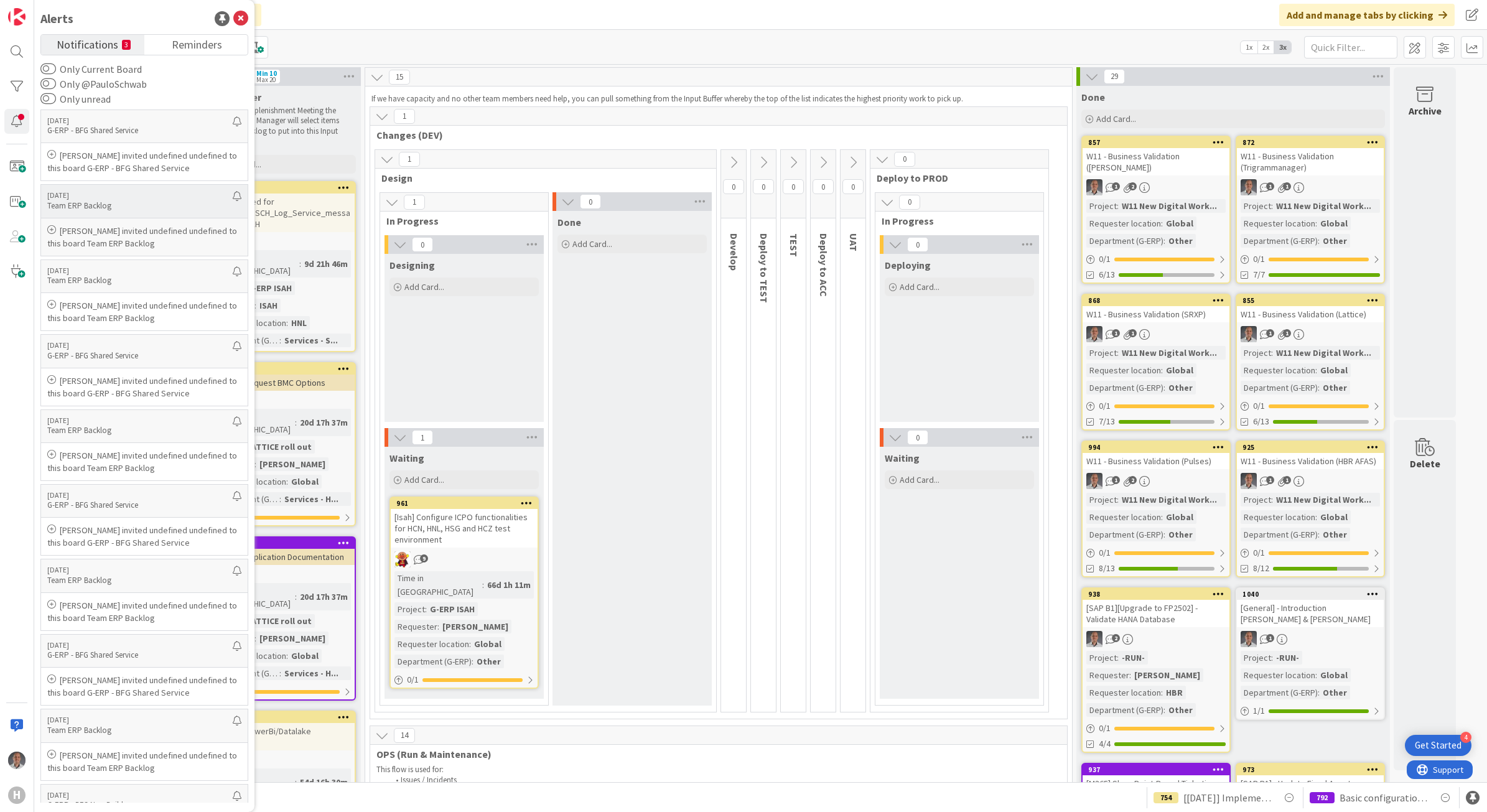
click at [109, 240] on p "[PERSON_NAME] invited undefined undefined to this board Team ERP Backlog" at bounding box center [144, 237] width 194 height 25
drag, startPoint x: 109, startPoint y: 240, endPoint x: 111, endPoint y: 307, distance: 67.0
click at [111, 307] on p "[PERSON_NAME] invited undefined undefined to this board Team ERP Backlog" at bounding box center [144, 312] width 194 height 25
click at [121, 464] on p "[PERSON_NAME] invited undefined undefined to this board Team ERP Backlog" at bounding box center [144, 462] width 194 height 25
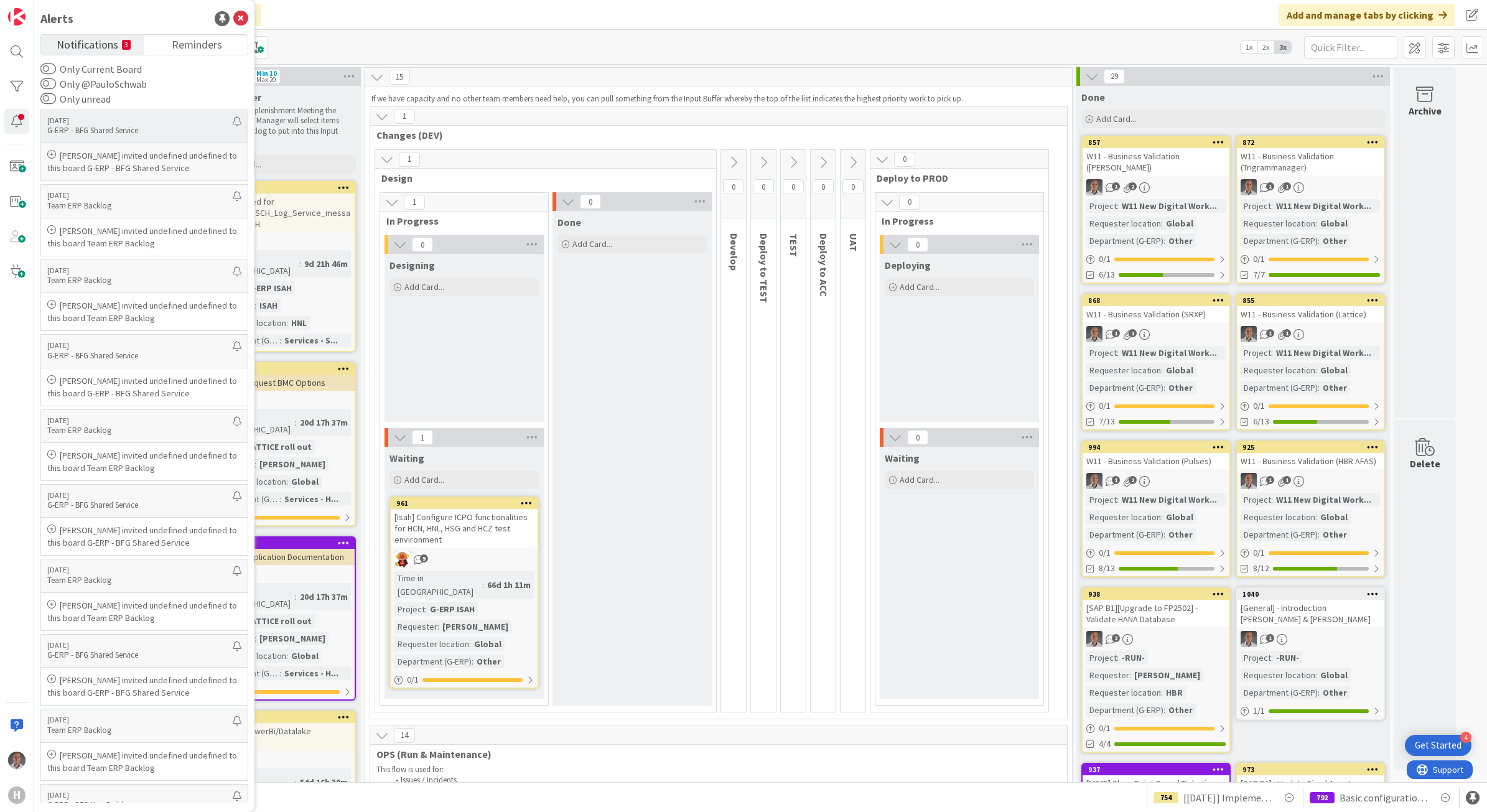
click at [166, 169] on p "[PERSON_NAME] invited undefined undefined to this board G-ERP - BFG Shared Serv…" at bounding box center [144, 162] width 194 height 25
click at [685, 47] on div "Kanban G-ERP - BFG Service 1x 2x 3x" at bounding box center [760, 46] width 1453 height 34
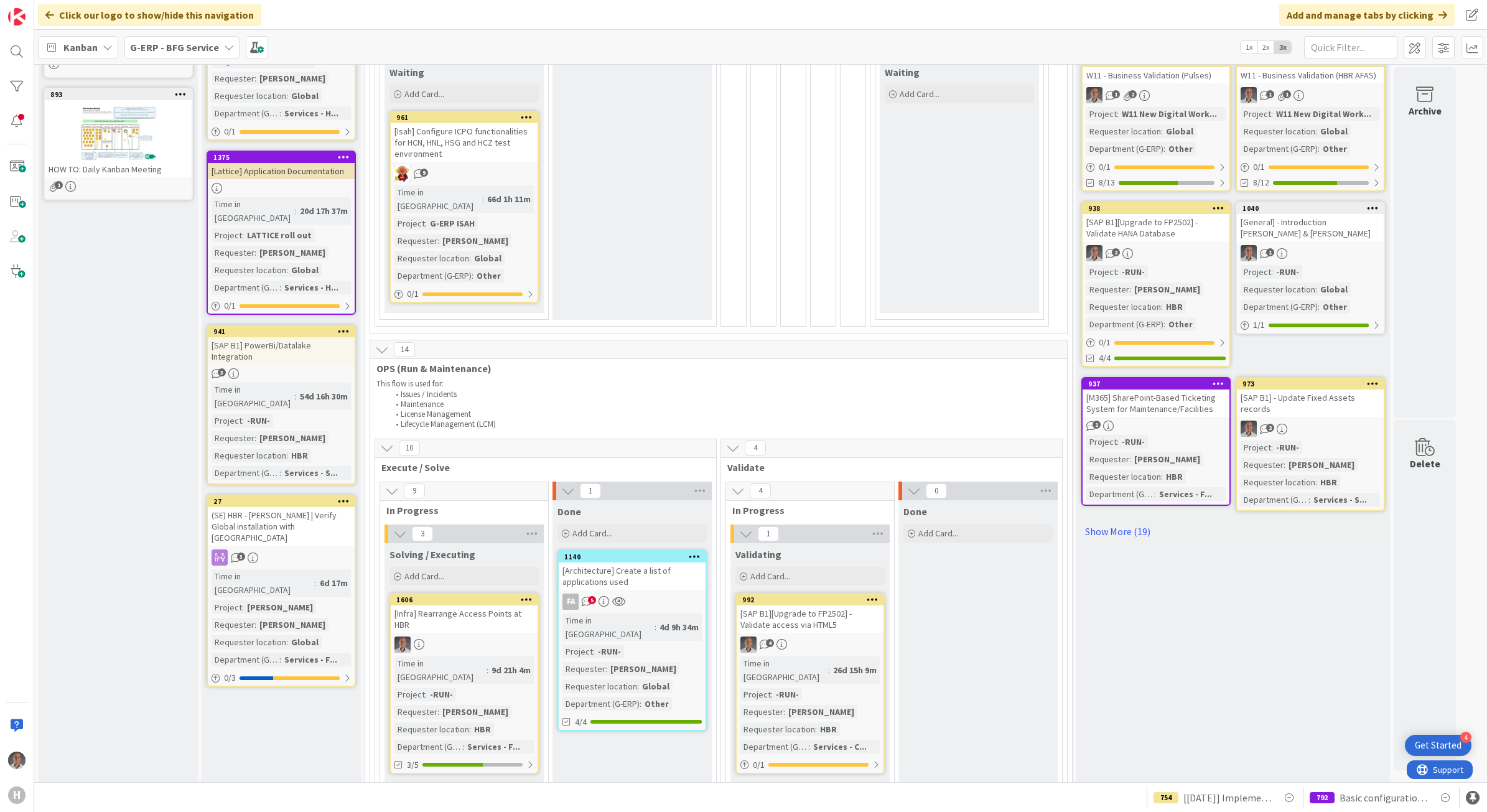
scroll to position [78, 0]
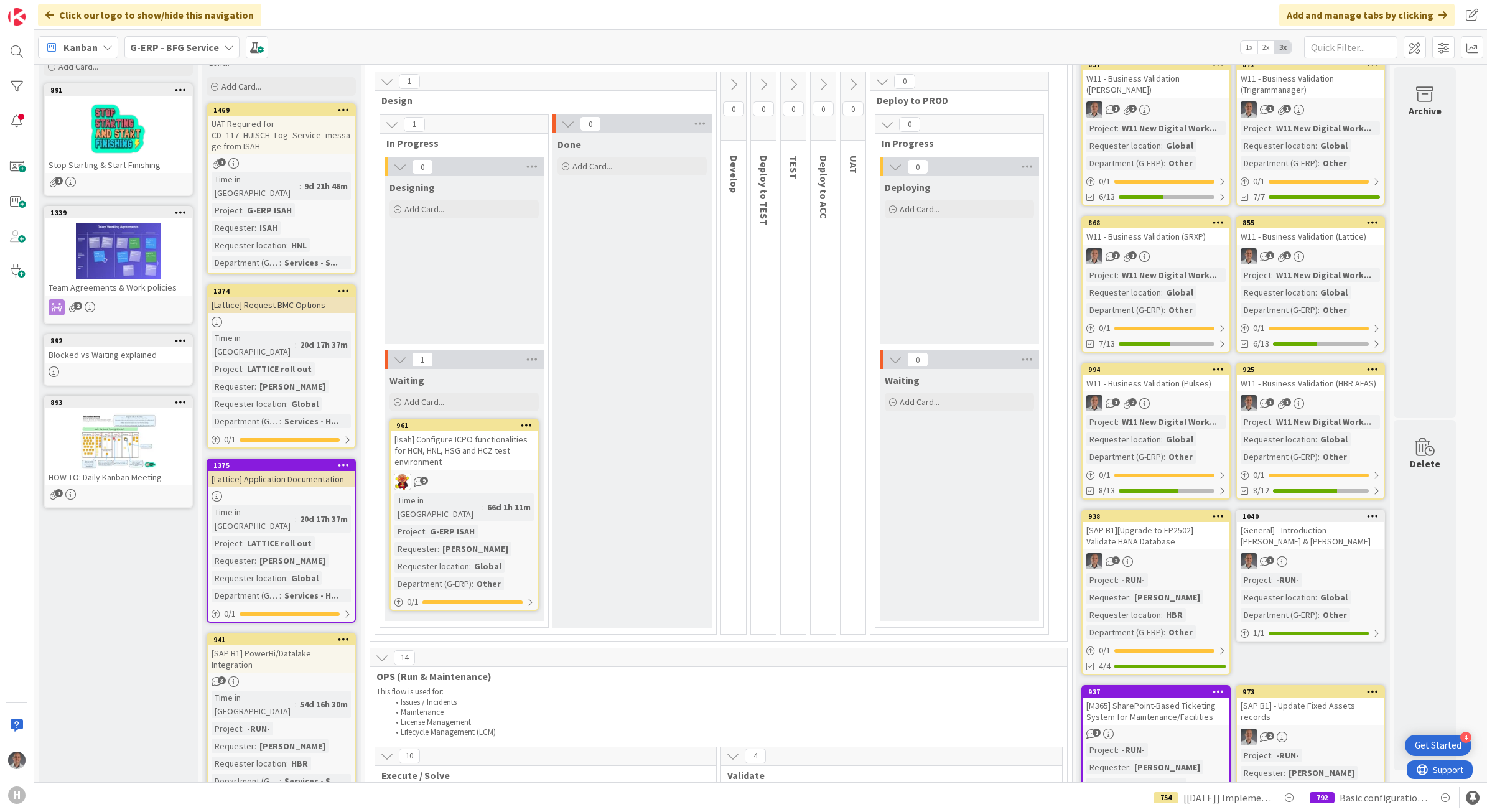
click at [268, 645] on div "[SAP B1] PowerBi/Datalake Integration" at bounding box center [281, 659] width 147 height 28
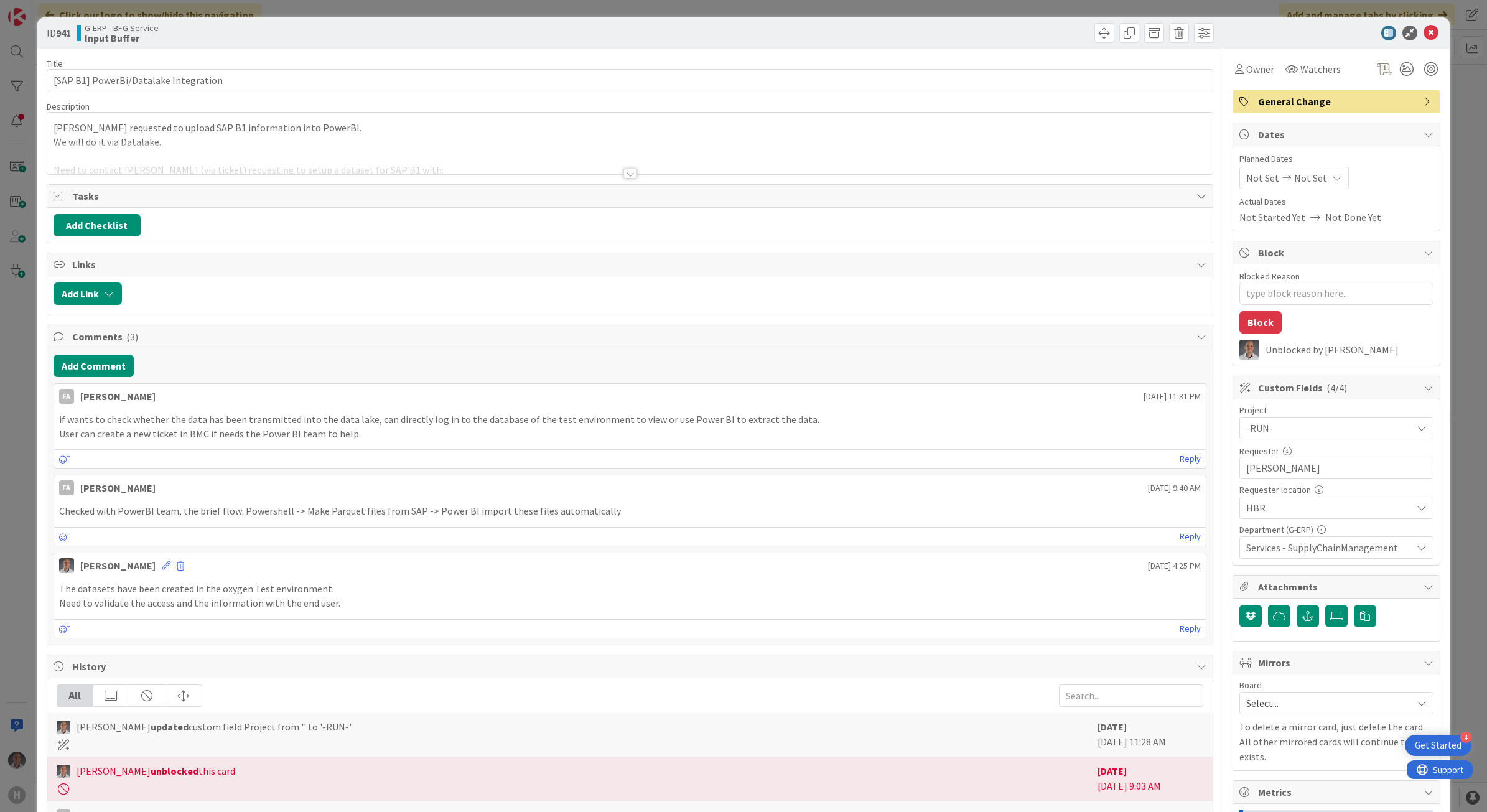
type textarea "x"
click at [624, 172] on div at bounding box center [631, 174] width 14 height 10
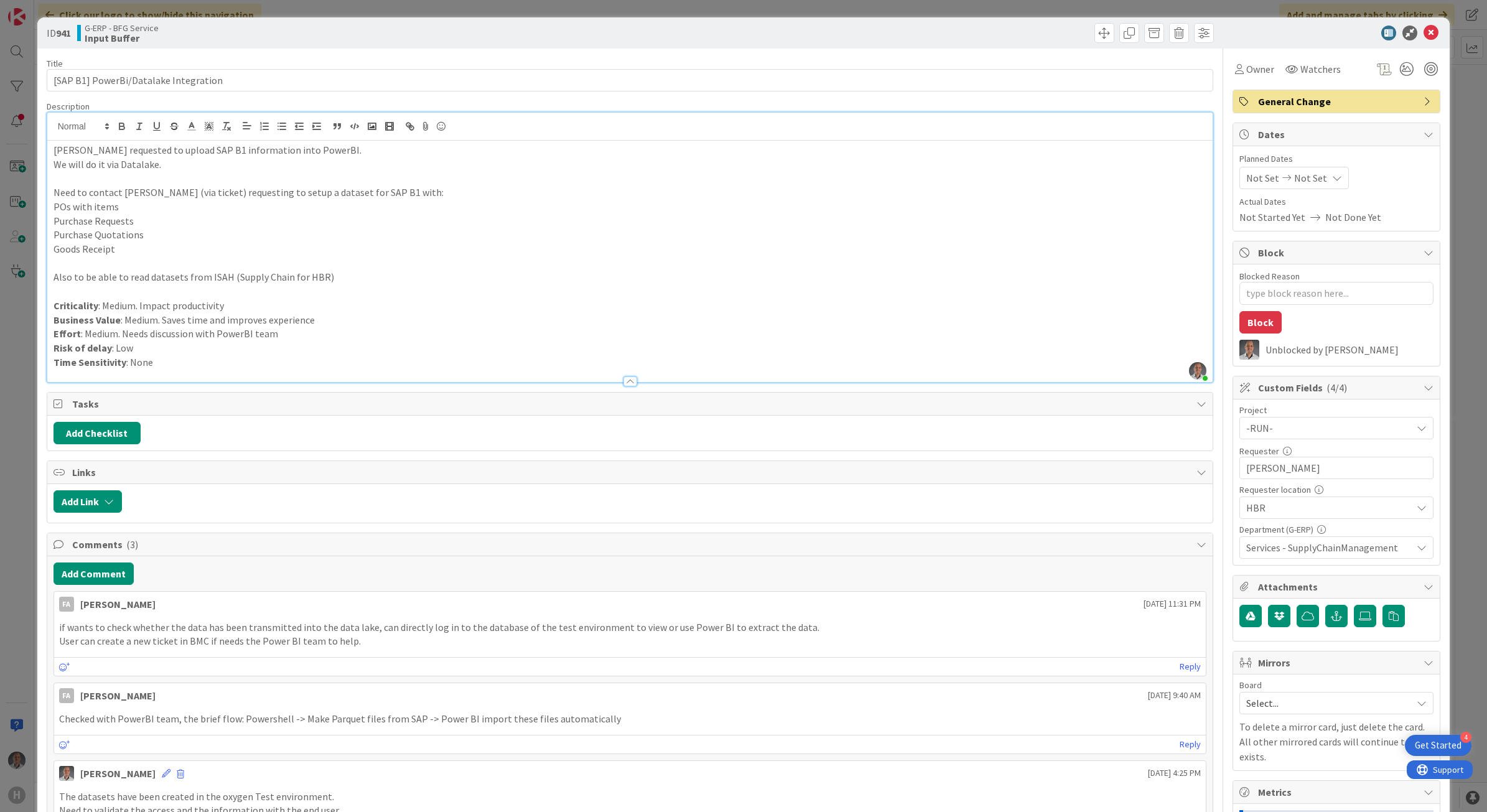
click at [1427, 32] on div at bounding box center [1330, 33] width 220 height 15
click at [1423, 32] on icon at bounding box center [1431, 33] width 15 height 15
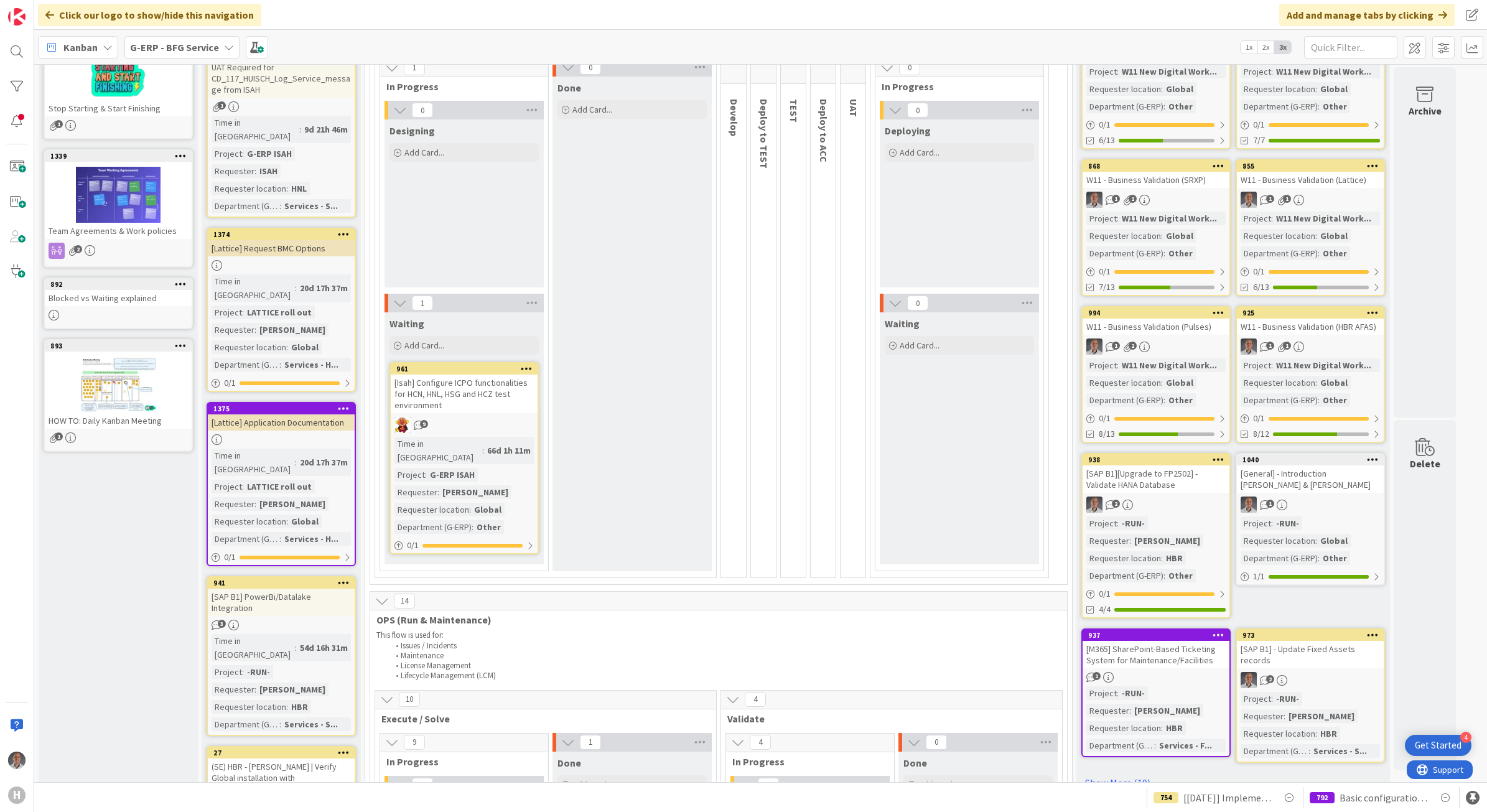
scroll to position [156, 0]
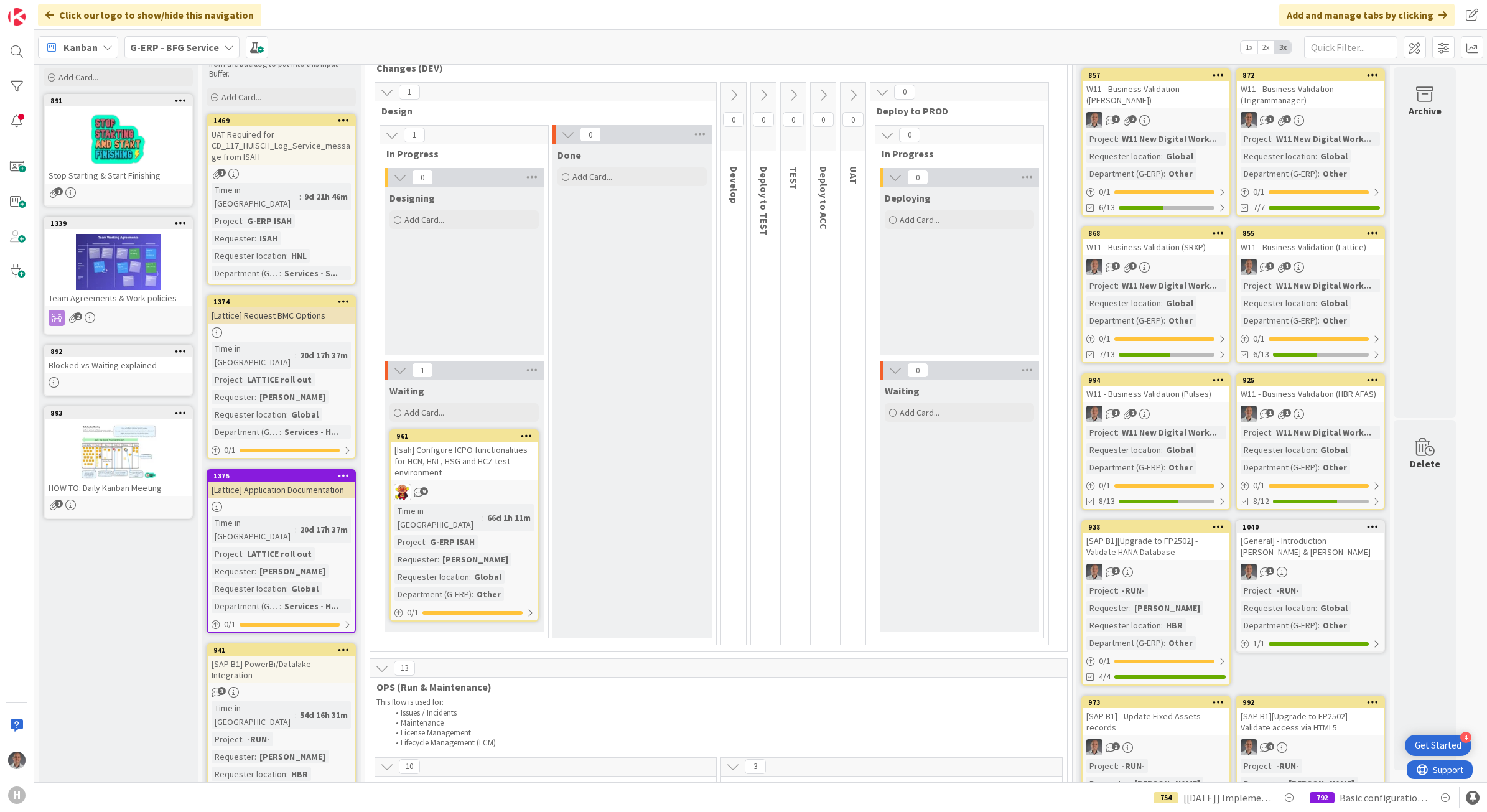
scroll to position [0, 0]
